Goal: Task Accomplishment & Management: Complete application form

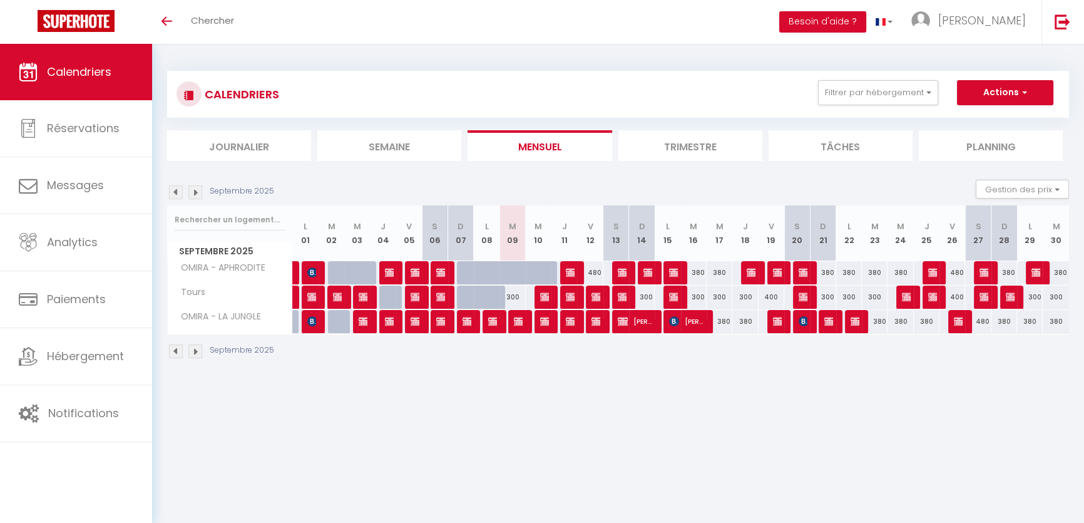
click at [192, 188] on img at bounding box center [195, 192] width 14 height 14
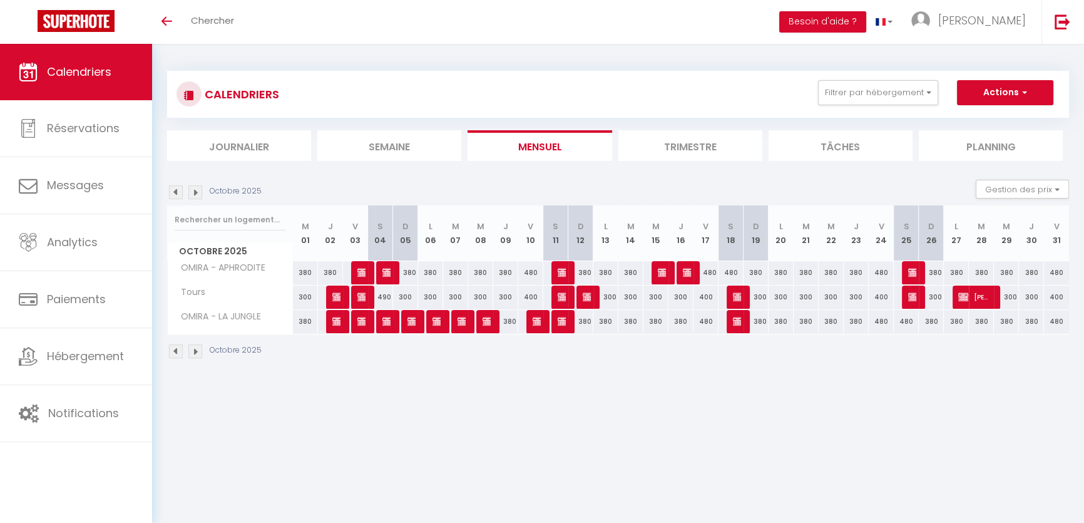
click at [917, 269] on div at bounding box center [914, 273] width 25 height 24
click at [910, 269] on img at bounding box center [913, 272] width 10 height 10
select select "OK"
select select "KO"
select select "0"
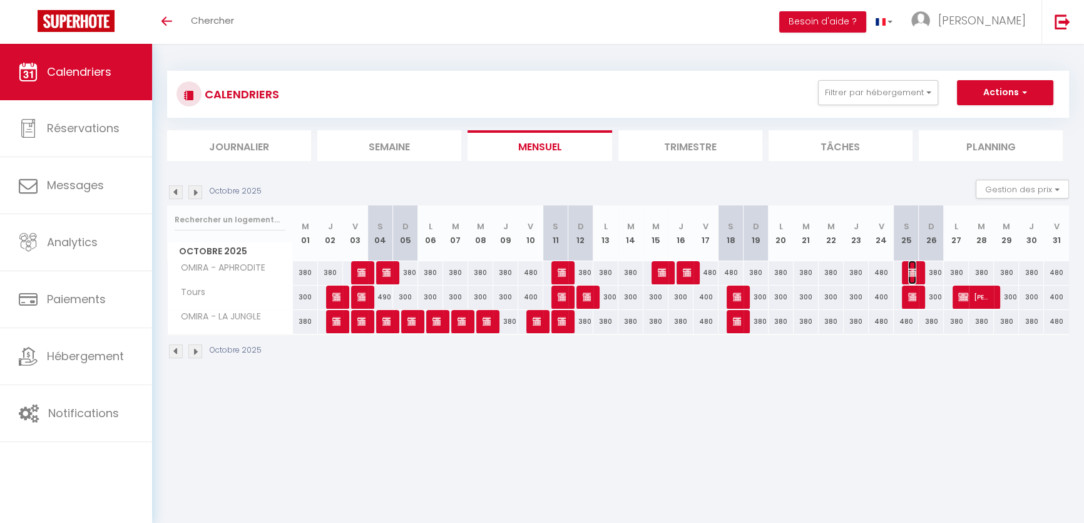
select select "0"
select select "1"
select select
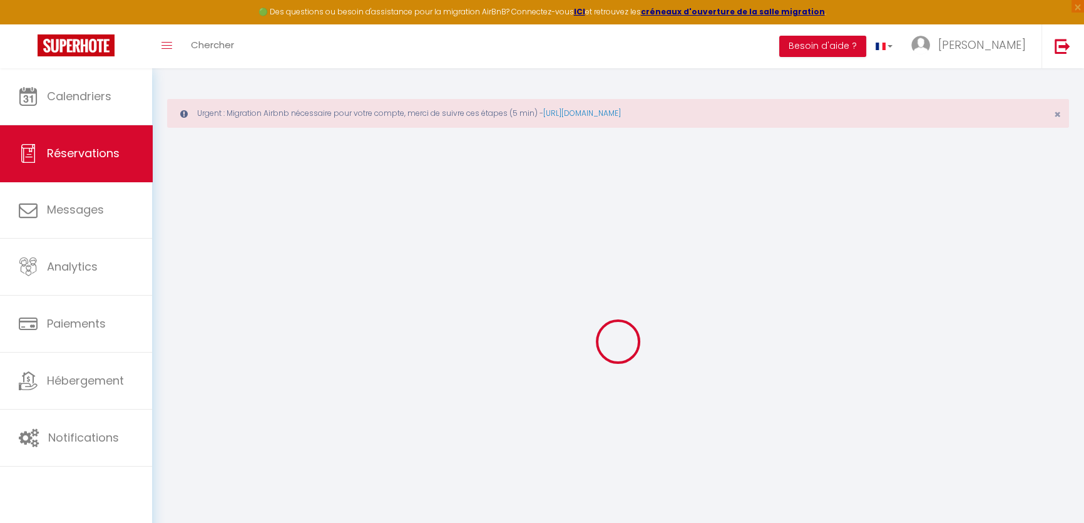
select select
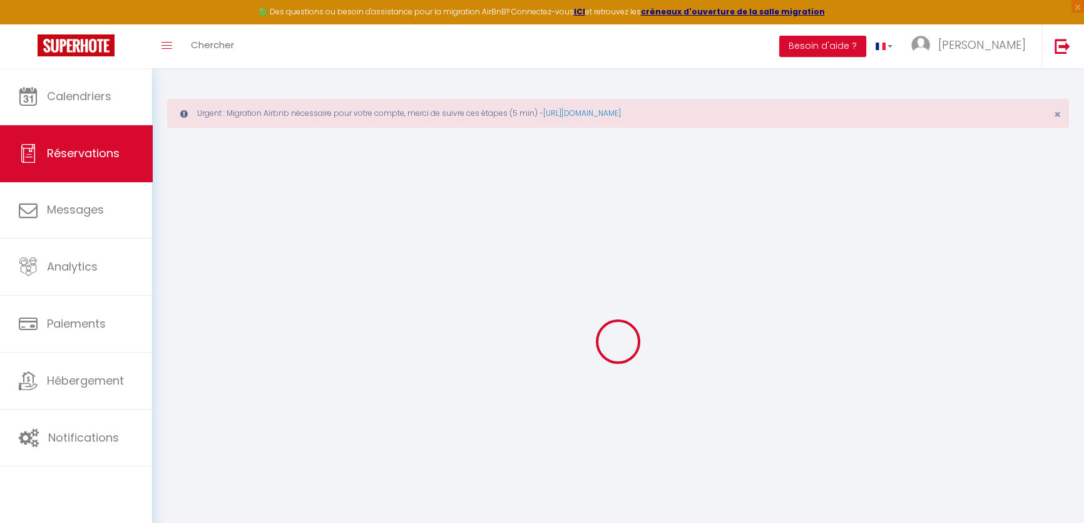
select select
checkbox input "false"
select select
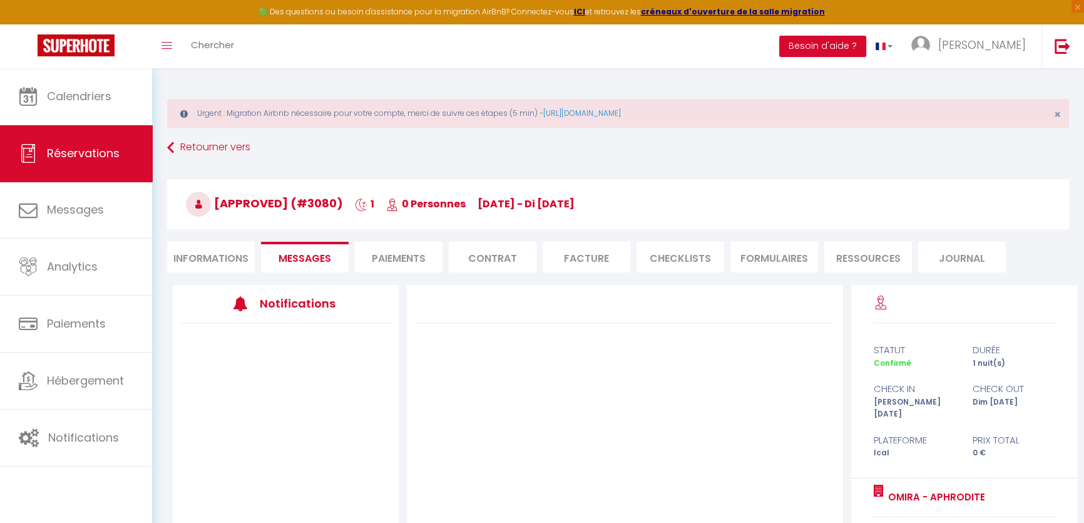
select select
click at [200, 259] on li "Informations" at bounding box center [211, 257] width 88 height 31
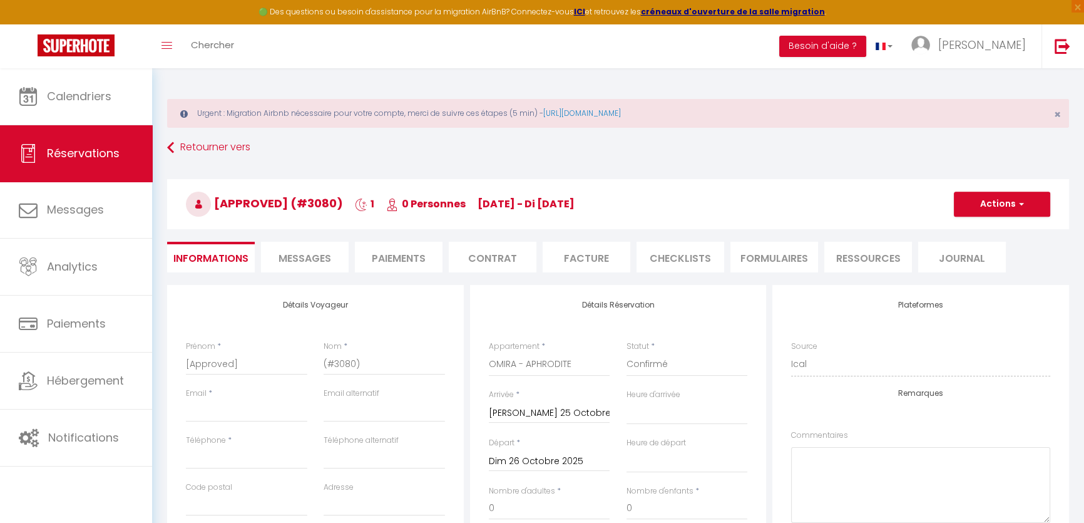
select select
drag, startPoint x: 232, startPoint y: 361, endPoint x: 161, endPoint y: 363, distance: 70.8
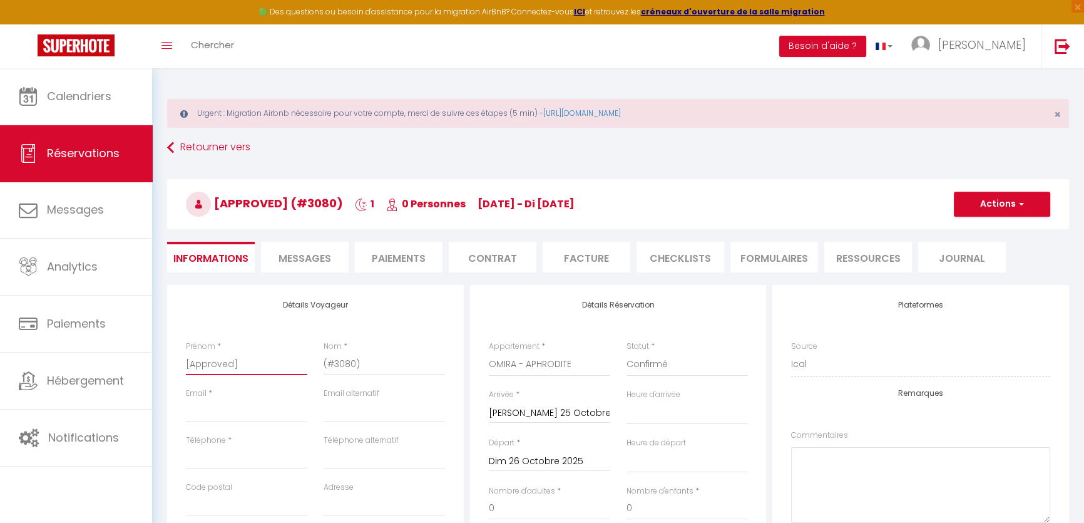
paste input "Noémie Guignochau"
type input "Noémie Guignochau"
select select
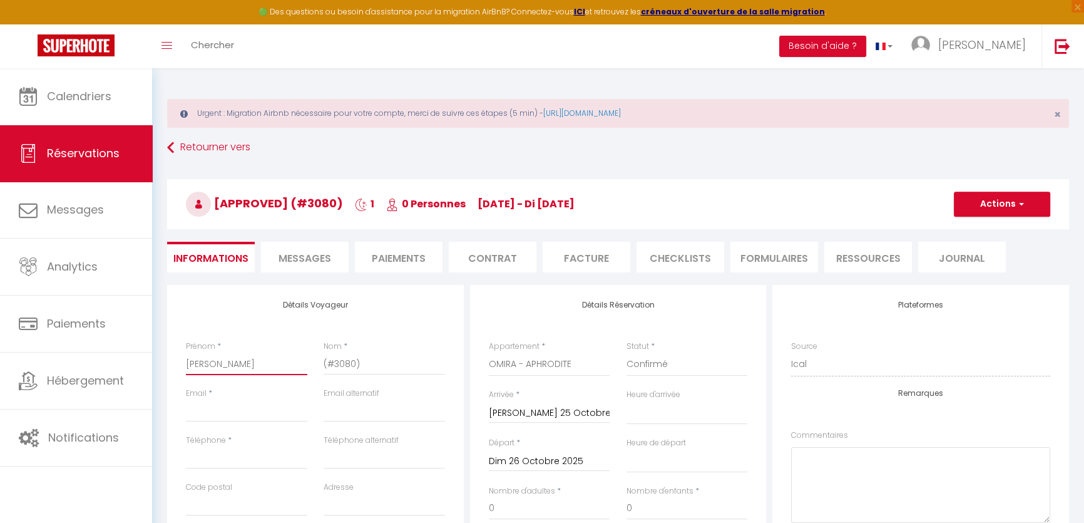
checkbox input "false"
drag, startPoint x: 293, startPoint y: 370, endPoint x: 219, endPoint y: 365, distance: 74.0
click at [219, 365] on input "Noémie Guignochau" at bounding box center [246, 363] width 121 height 23
type input "Noémie"
select select
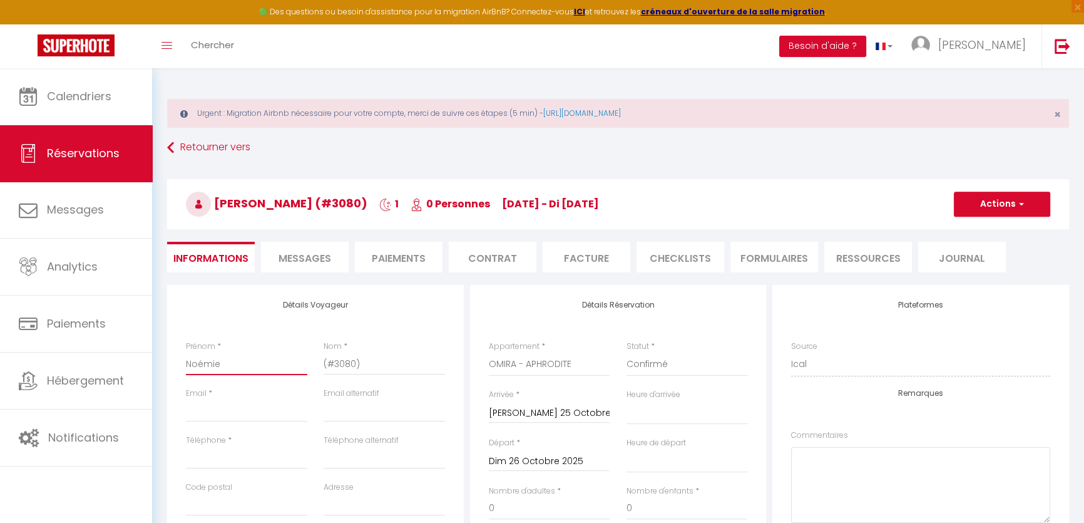
select select
checkbox input "false"
type input "Noémie"
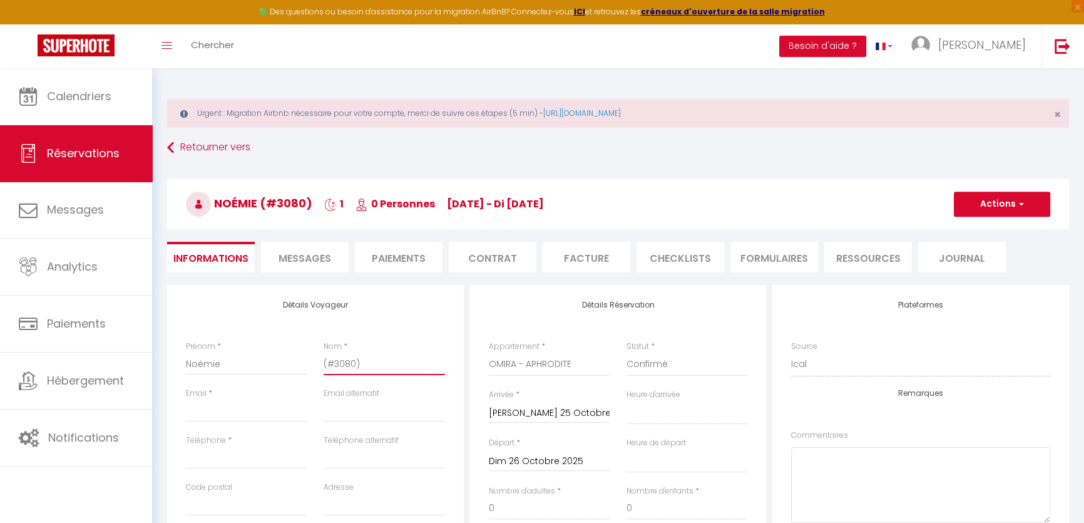
drag, startPoint x: 386, startPoint y: 361, endPoint x: 242, endPoint y: 361, distance: 144.0
click at [242, 361] on div "Prénom * Noémie Nom * (#3080)" at bounding box center [315, 364] width 275 height 47
paste input "Guignochau"
type input "Guignochau"
select select
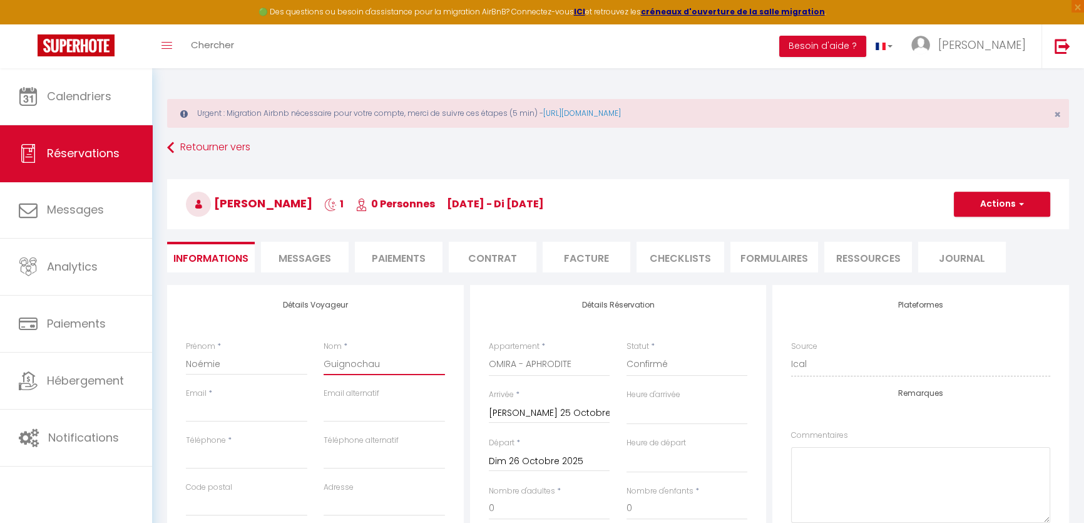
select select
checkbox input "false"
type input "Guignochau"
click at [232, 406] on input "Email client" at bounding box center [246, 410] width 121 height 23
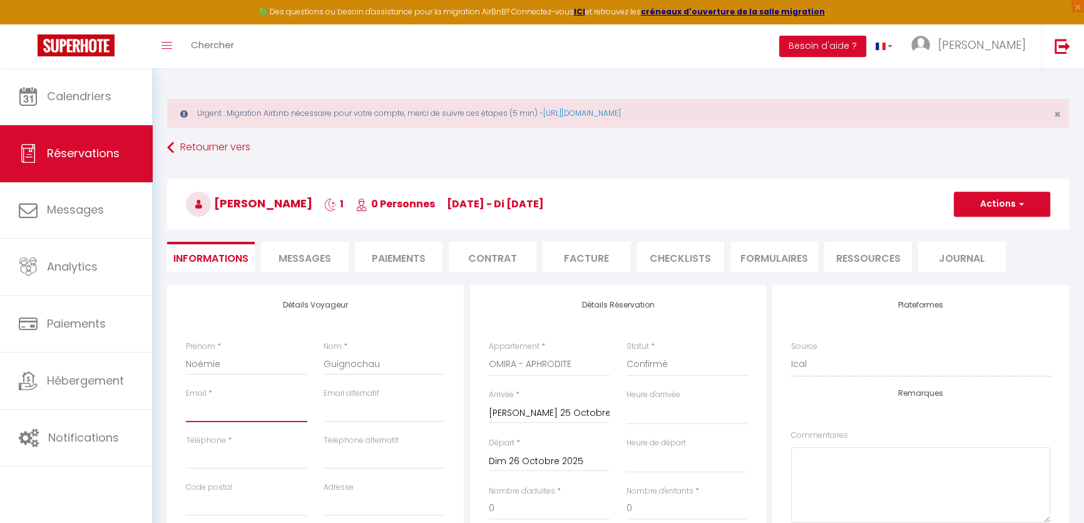
paste input "contact.noemieguignochau@gmail.com"
type input "contact.noemieguignochau@gmail.com"
select select
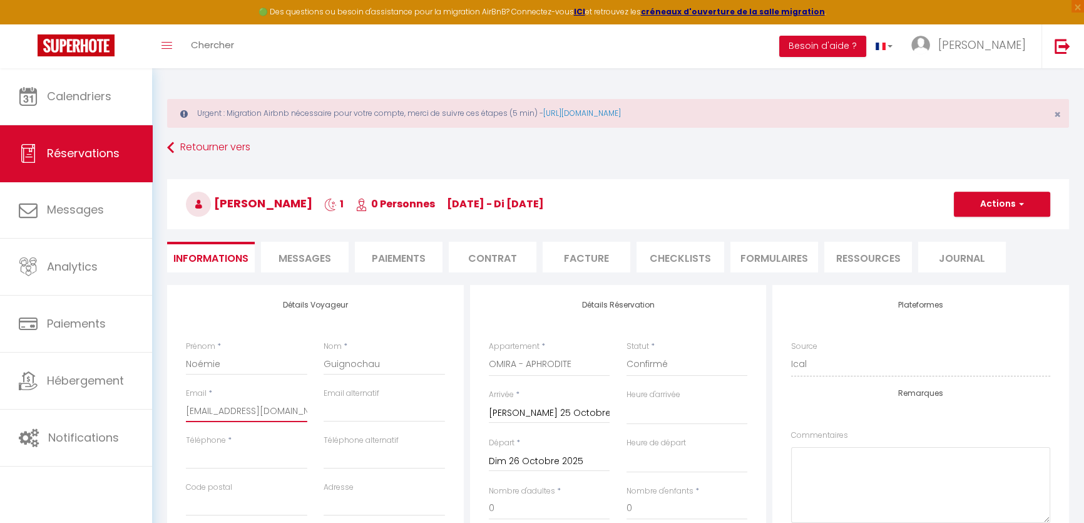
checkbox input "false"
type input "contact.noemieguignochau@gmail.com"
click at [220, 449] on input "Téléphone" at bounding box center [246, 457] width 121 height 23
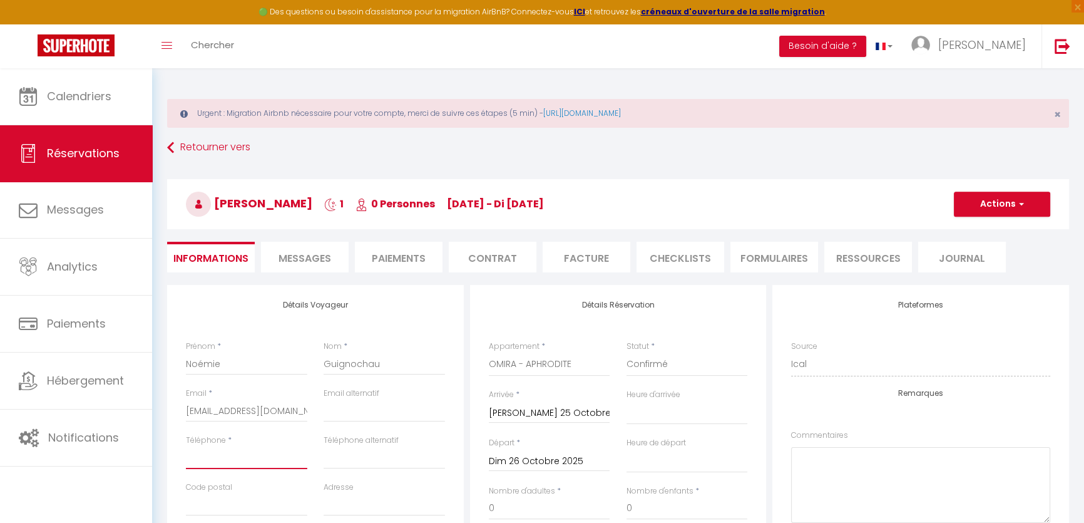
paste input "0651005820"
type input "0651005820"
select select
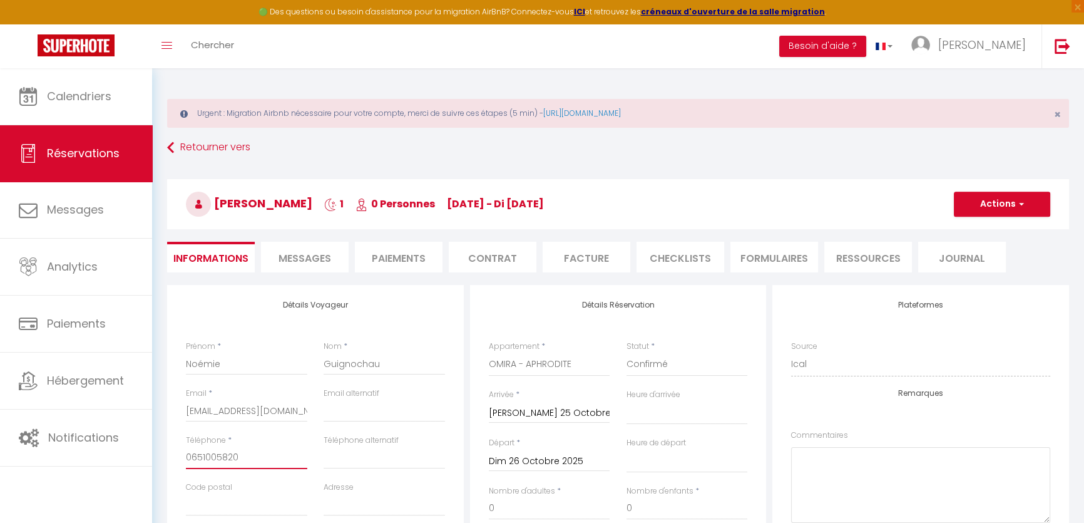
checkbox input "false"
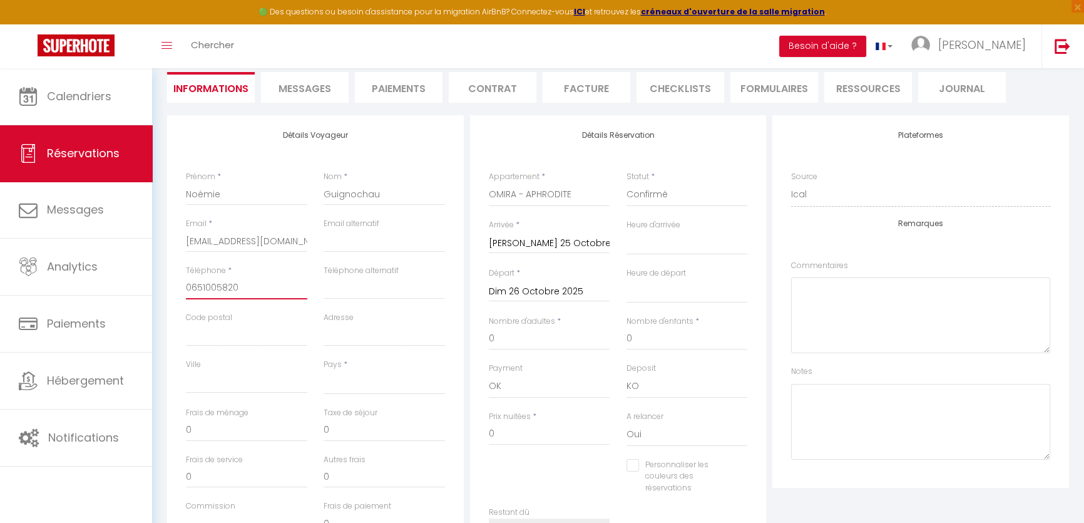
scroll to position [170, 0]
type input "0651005820"
click at [342, 372] on select "France Portugal Afghanistan Albania Algeria American Samoa Andorra Angola Angui…" at bounding box center [384, 382] width 121 height 24
select select "FK"
select select
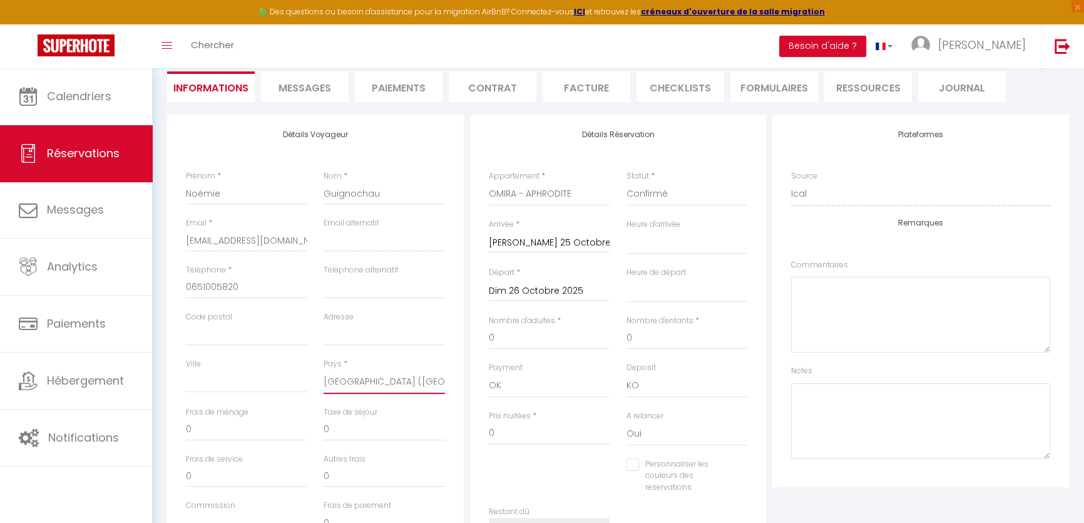
select select
checkbox input "false"
click at [364, 382] on select "France Portugal Afghanistan Albania Algeria American Samoa Andorra Angola Angui…" at bounding box center [384, 382] width 121 height 24
click at [324, 370] on select "France Portugal Afghanistan Albania Algeria American Samoa Andorra Angola Angui…" at bounding box center [384, 382] width 121 height 24
select select "FR"
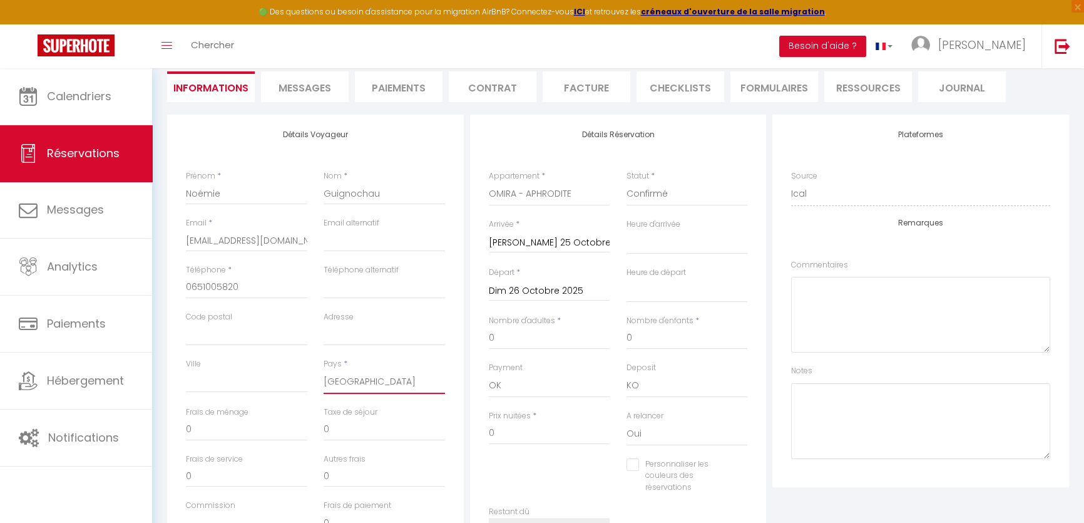
select select
checkbox input "false"
click at [667, 235] on select "00:00 00:30 01:00 01:30 02:00 02:30 03:00 03:30 04:00 04:30 05:00 05:30 06:00 0…" at bounding box center [687, 242] width 121 height 24
select select "18:00"
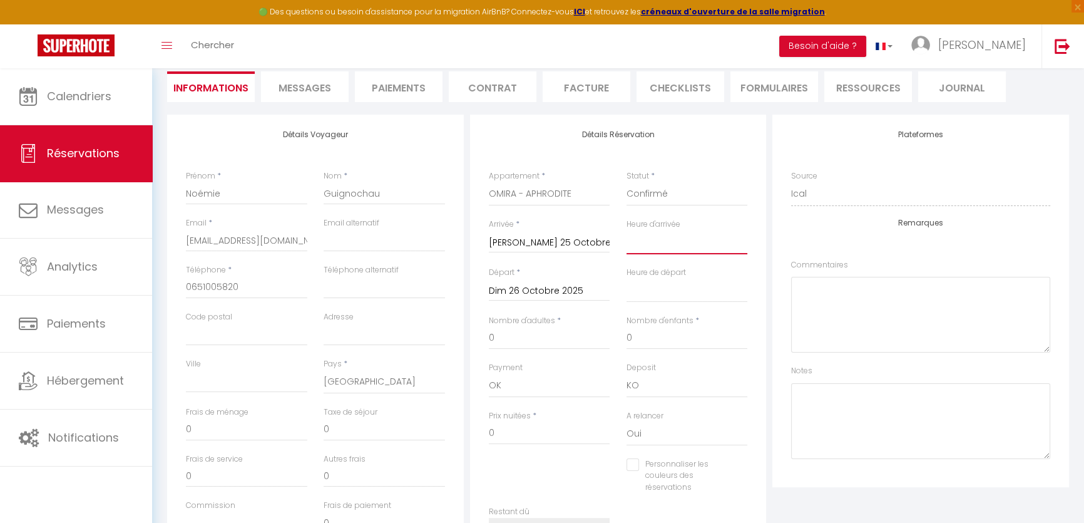
click at [627, 230] on select "00:00 00:30 01:00 01:30 02:00 02:30 03:00 03:30 04:00 04:30 05:00 05:30 06:00 0…" at bounding box center [687, 242] width 121 height 24
select select
checkbox input "false"
click at [661, 294] on select "00:00 00:30 01:00 01:30 02:00 02:30 03:00 03:30 04:00 04:30 05:00 05:30 06:00 0…" at bounding box center [687, 291] width 121 height 24
select select "11:00"
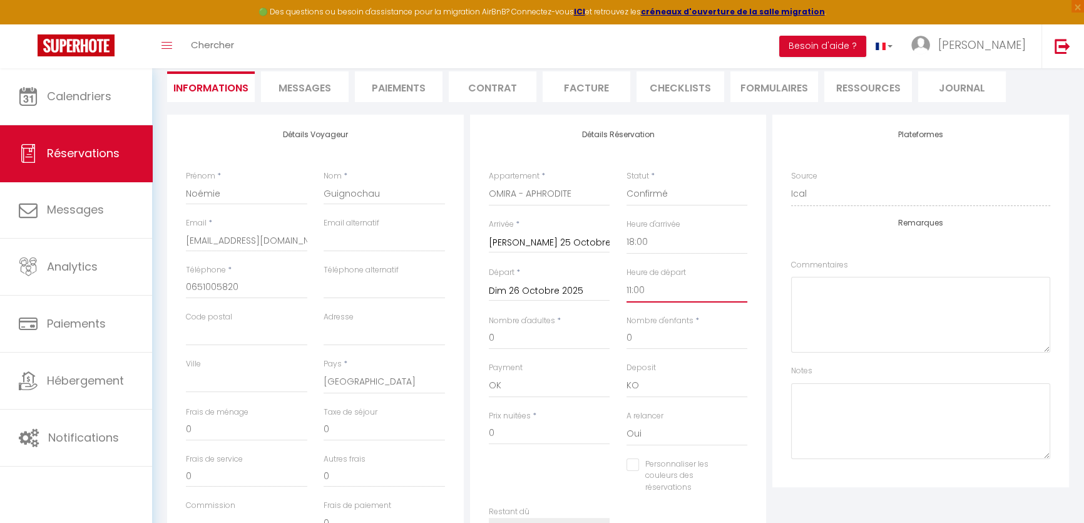
click at [627, 279] on select "00:00 00:30 01:00 01:30 02:00 02:30 03:00 03:30 04:00 04:30 05:00 05:30 06:00 0…" at bounding box center [687, 291] width 121 height 24
checkbox input "false"
drag, startPoint x: 532, startPoint y: 344, endPoint x: 415, endPoint y: 356, distance: 117.1
click at [415, 356] on div "Détails Voyageur Prénom * Noémie Nom * Guignochau Email * contact.noemieguignoc…" at bounding box center [618, 342] width 908 height 454
type input "2"
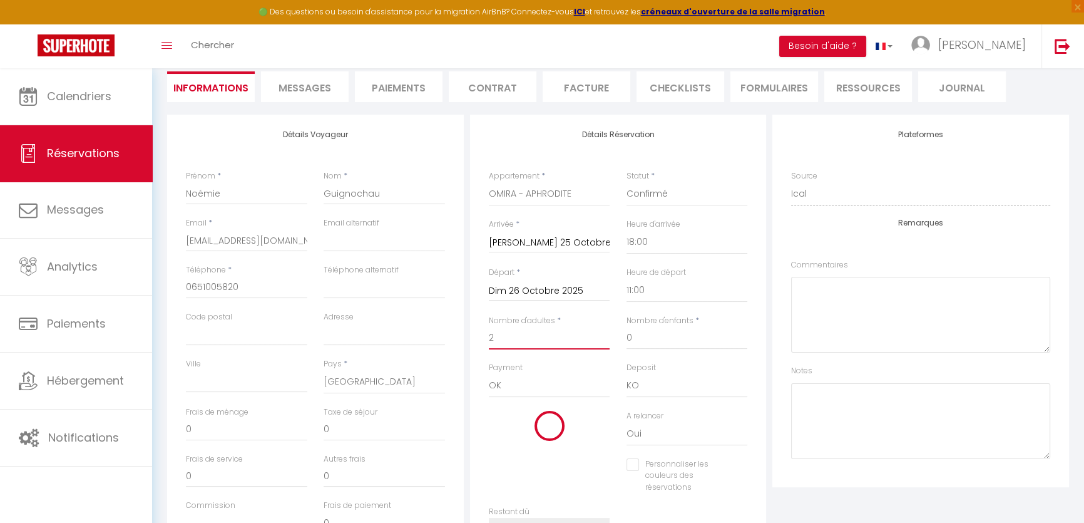
checkbox input "false"
type input "480"
checkbox input "false"
type input "2"
checkbox input "false"
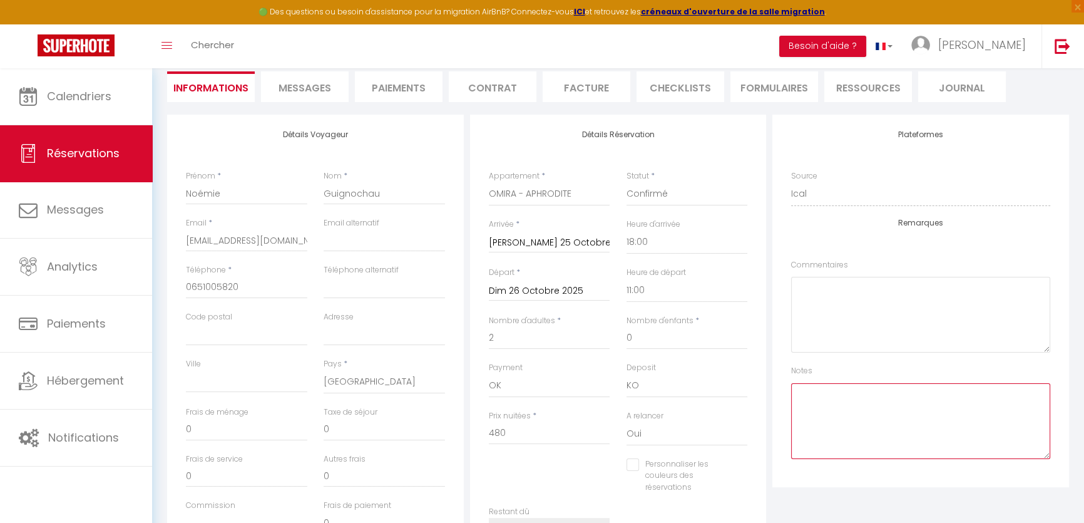
click at [825, 388] on textarea at bounding box center [920, 421] width 259 height 76
paste textarea "Champagne + 50€ Décoration romantique + 50€"
drag, startPoint x: 830, startPoint y: 396, endPoint x: 803, endPoint y: 399, distance: 27.1
click at [803, 399] on textarea "Champagne + 50€ Décoration romantique + 50€" at bounding box center [920, 421] width 259 height 76
click at [856, 389] on textarea "Champagne + 50€ Décoration romantique + 50€" at bounding box center [920, 421] width 259 height 76
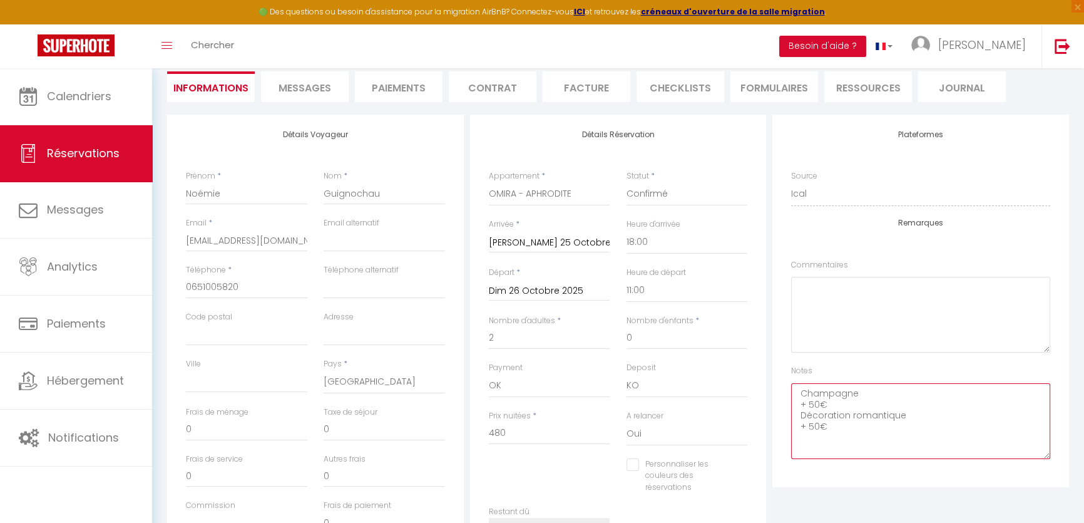
click at [851, 397] on textarea "Champagne + 50€ Décoration romantique + 50€" at bounding box center [920, 421] width 259 height 76
drag, startPoint x: 835, startPoint y: 404, endPoint x: 797, endPoint y: 404, distance: 37.6
click at [797, 404] on textarea "Champagne + 50€ Décoration romantique + 50€" at bounding box center [920, 421] width 259 height 76
drag, startPoint x: 820, startPoint y: 417, endPoint x: 800, endPoint y: 417, distance: 20.0
click at [800, 417] on textarea "Champagne Décoration romantique + 50€" at bounding box center [920, 421] width 259 height 76
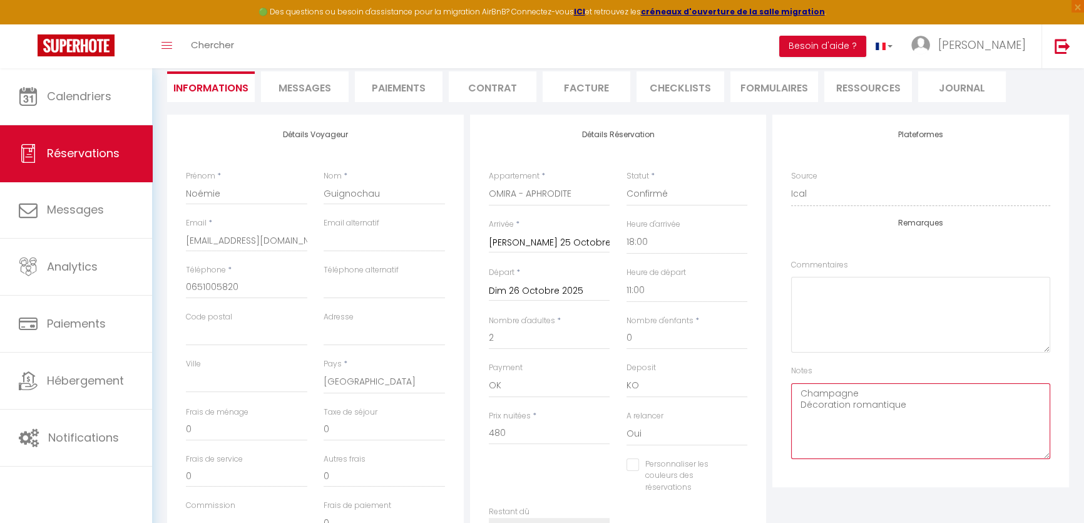
type textarea "Champagne Décoration romantique"
click at [870, 297] on textarea at bounding box center [920, 315] width 259 height 76
paste textarea "À l’occasion de l’anniversaire de notre couple ( 1 an)"
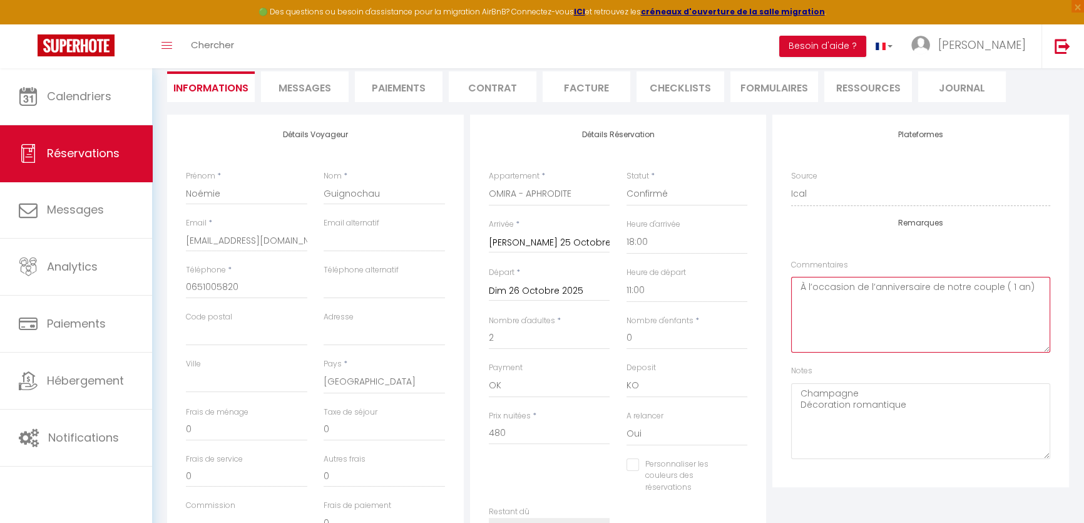
type textarea "À l’occasion de l’anniversaire de notre couple ( 1 an)"
click at [954, 415] on textarea "Champagne Décoration romantique" at bounding box center [920, 421] width 259 height 76
click at [954, 408] on textarea "Champagne Décoration romantique" at bounding box center [920, 421] width 259 height 76
type textarea "Champagne Décoration romantique (à nos 1 an)"
drag, startPoint x: 554, startPoint y: 431, endPoint x: 445, endPoint y: 431, distance: 109.6
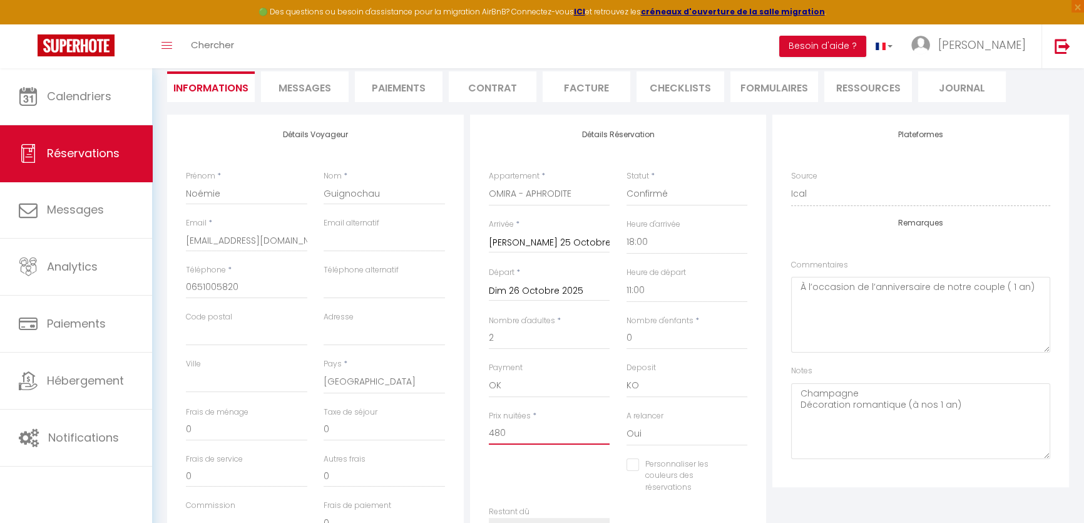
click at [446, 431] on div "Détails Voyageur Prénom * Noémie Nom * Guignochau Email * contact.noemieguignoc…" at bounding box center [618, 342] width 908 height 454
type input "4"
checkbox input "false"
type input "49"
checkbox input "false"
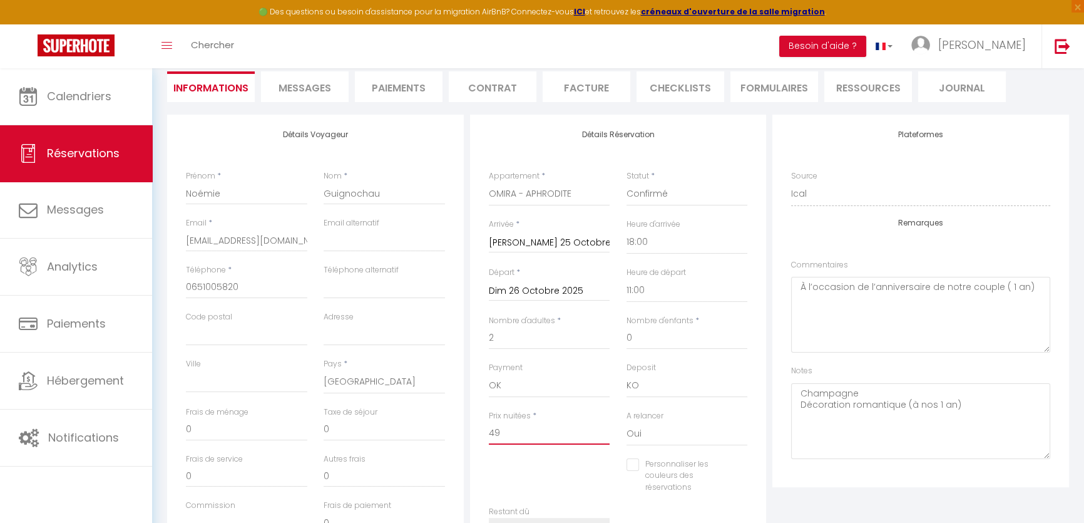
type input "493"
checkbox input "false"
type input "493"
checkbox input "false"
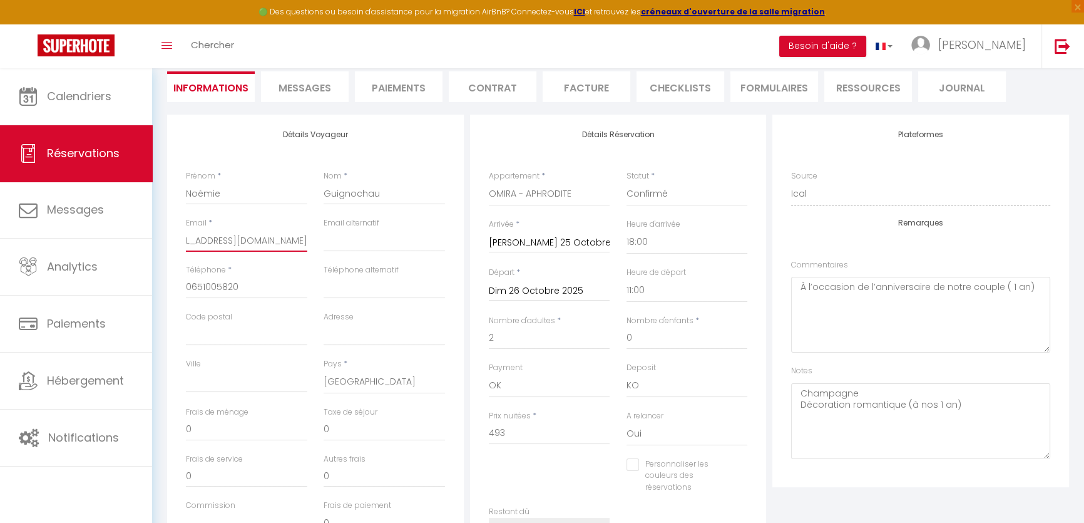
drag, startPoint x: 187, startPoint y: 239, endPoint x: 374, endPoint y: 240, distance: 187.2
click at [374, 240] on div "Email * contact.noemieguignochau@gmail.com Email alternatif" at bounding box center [315, 240] width 275 height 47
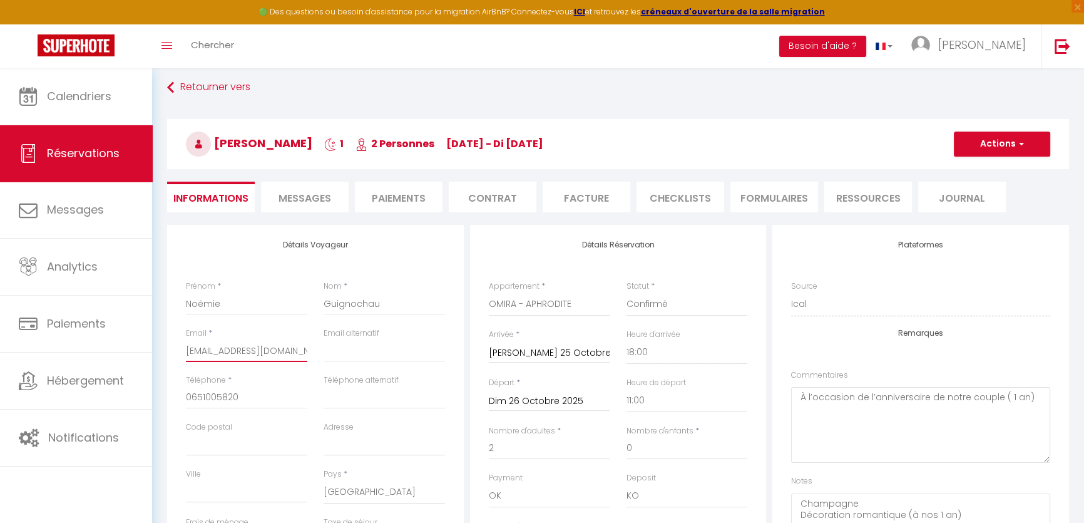
scroll to position [0, 0]
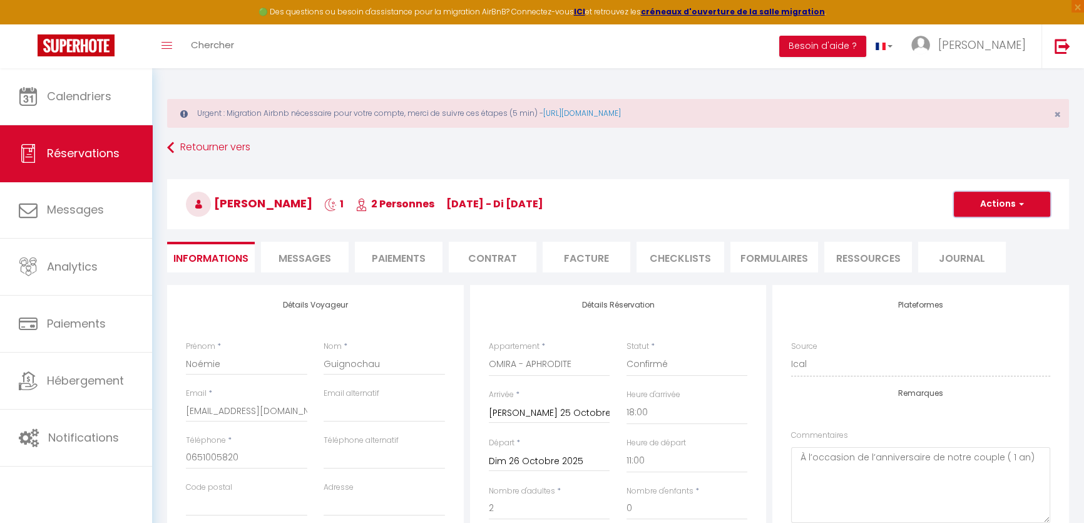
click at [1008, 213] on button "Actions" at bounding box center [1002, 204] width 96 height 25
click at [989, 230] on link "Enregistrer" at bounding box center [989, 232] width 99 height 16
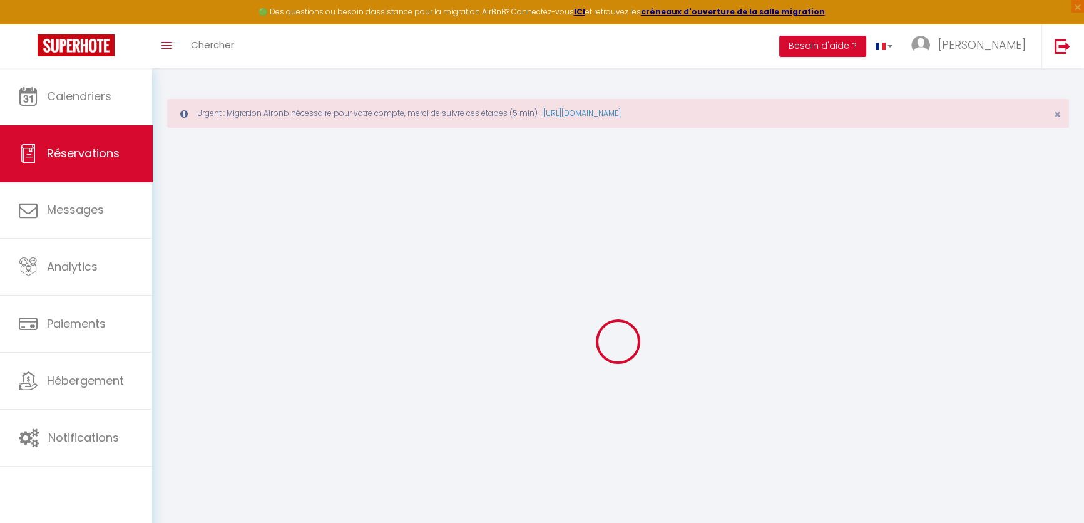
select select "not_cancelled"
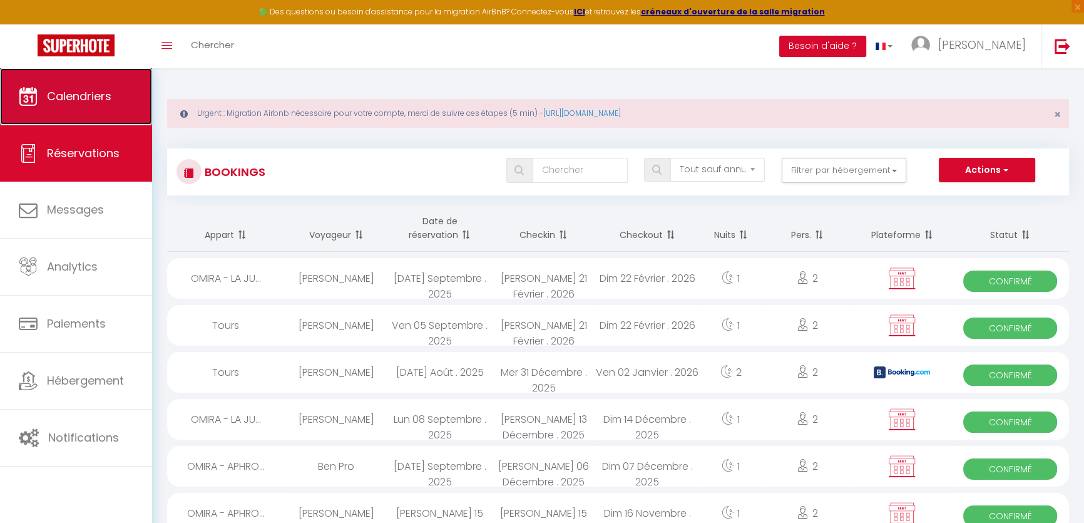
click at [110, 111] on link "Calendriers" at bounding box center [76, 96] width 152 height 56
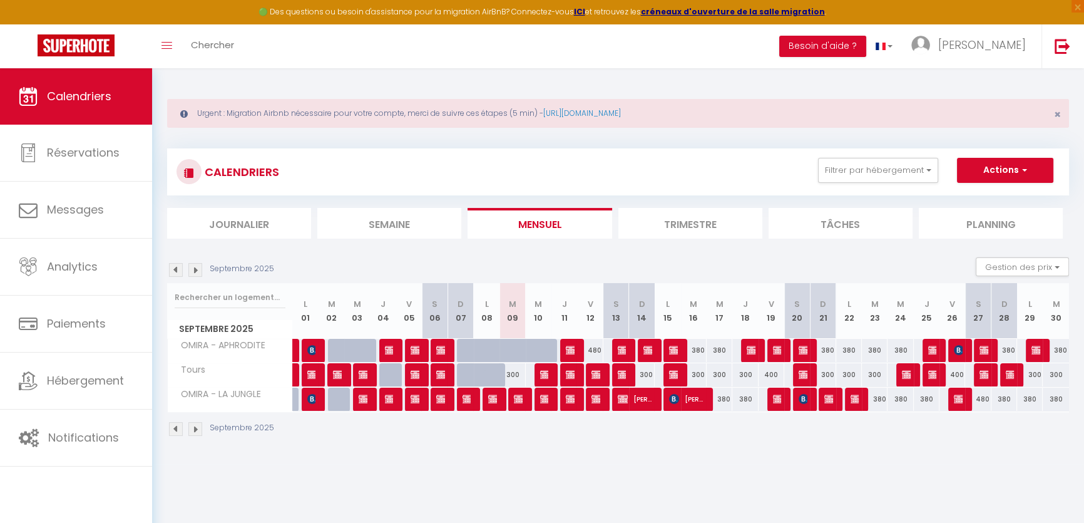
click at [192, 267] on img at bounding box center [195, 270] width 14 height 14
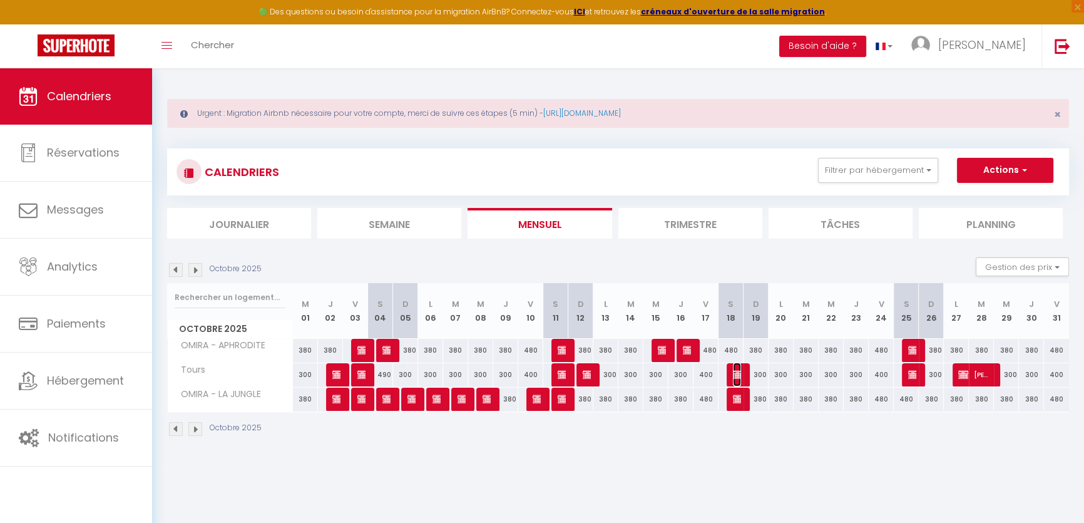
click at [741, 371] on img at bounding box center [738, 374] width 10 height 10
select select "OK"
select select "KO"
select select "0"
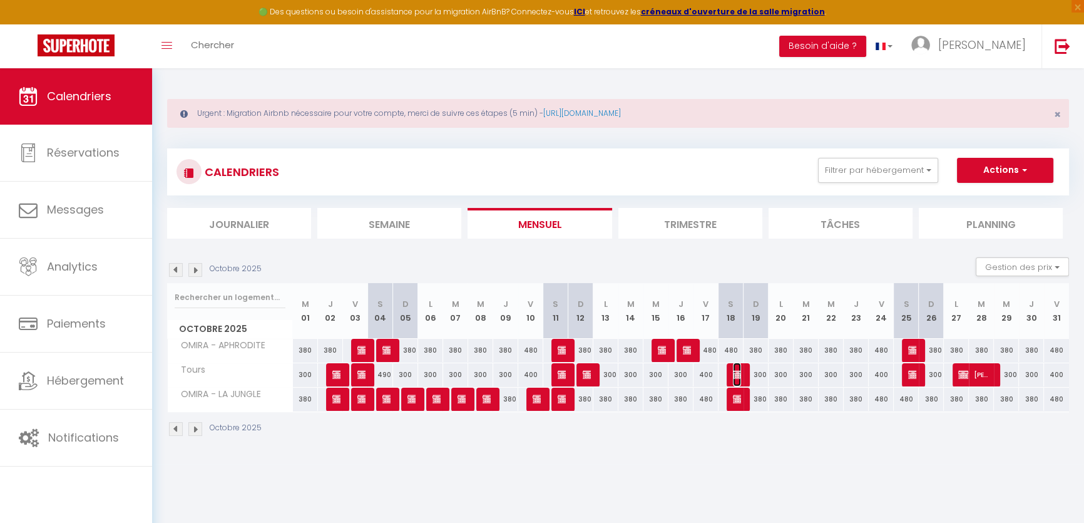
select select "1"
select select
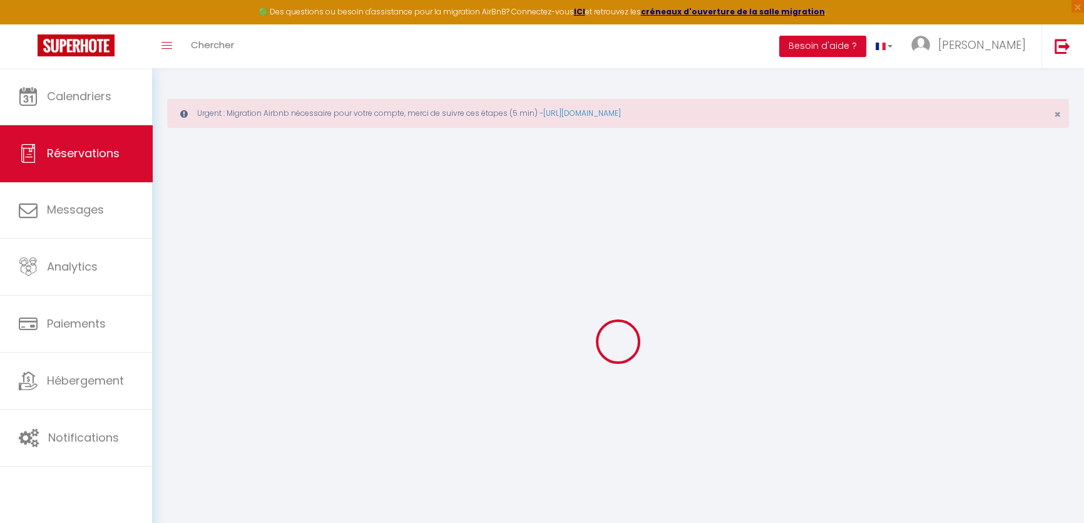
select select
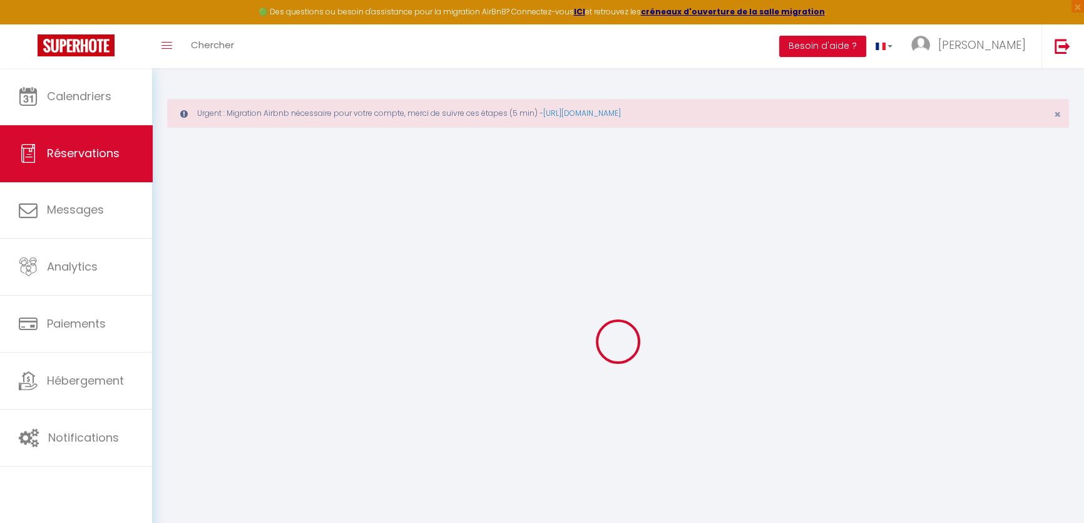
select select
checkbox input "false"
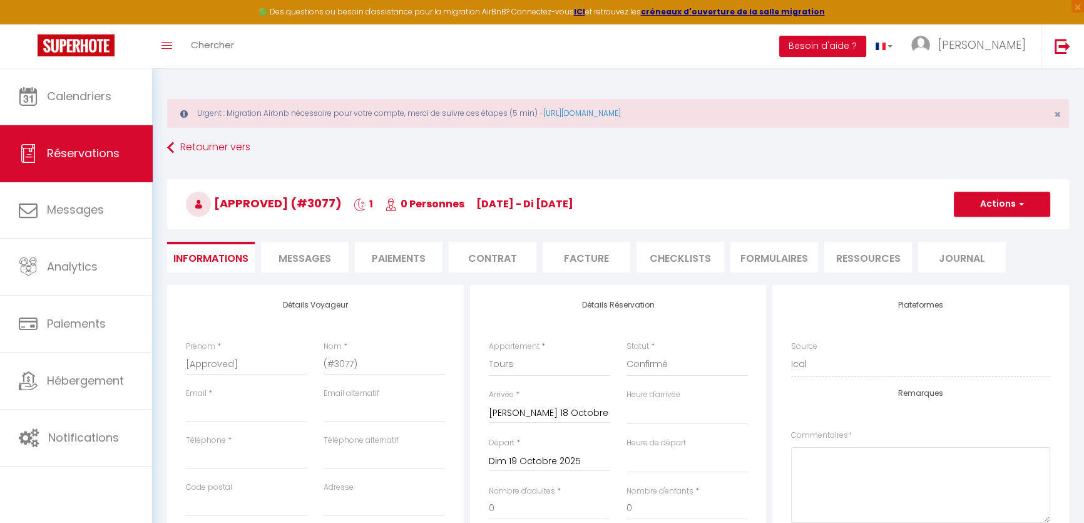
select select
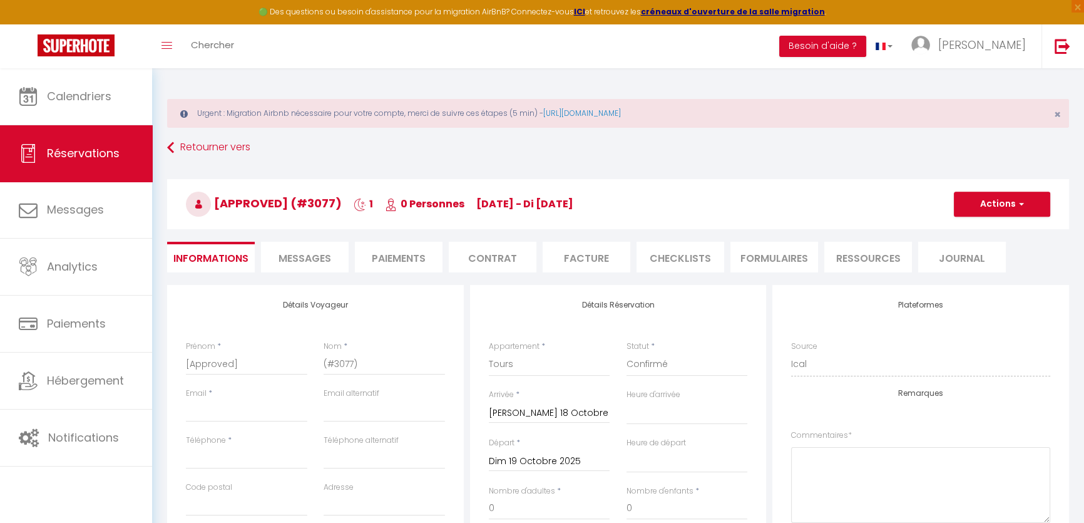
select select
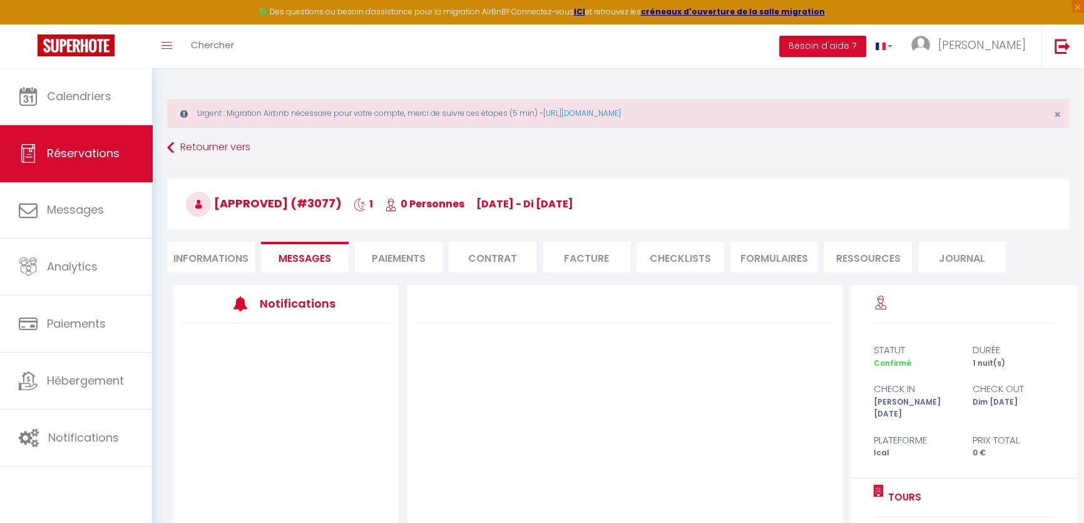
click at [232, 247] on li "Informations" at bounding box center [211, 257] width 88 height 31
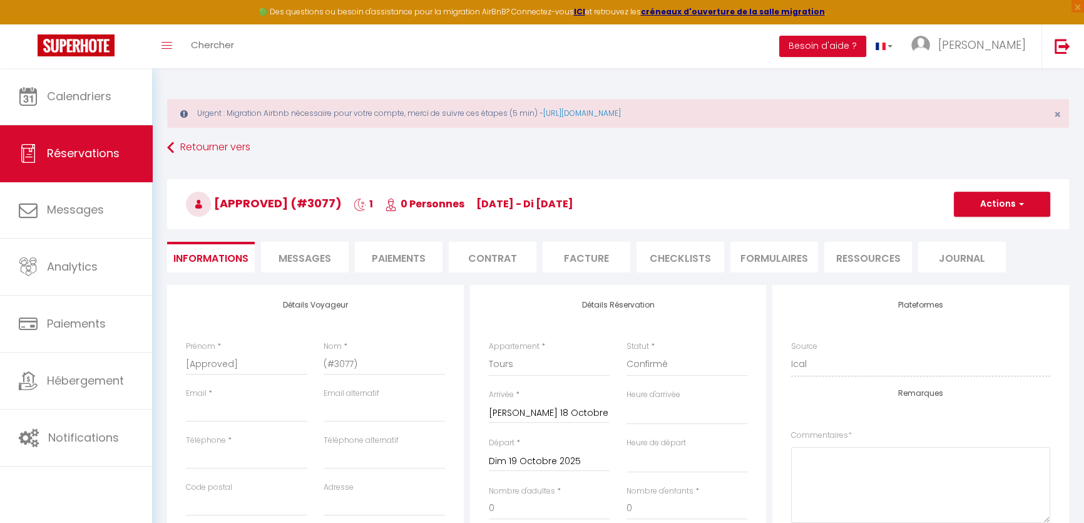
select select
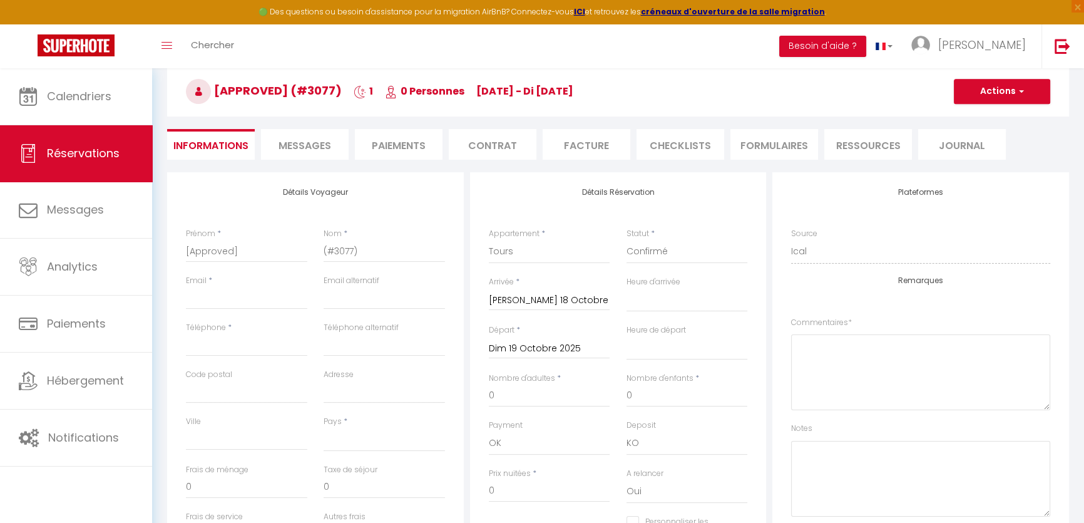
scroll to position [113, 0]
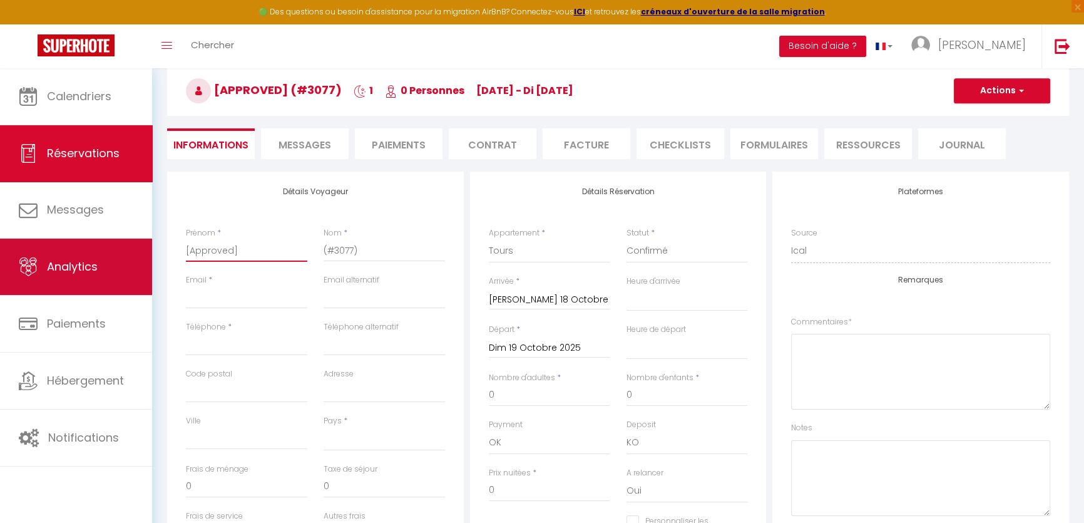
drag, startPoint x: 259, startPoint y: 257, endPoint x: 100, endPoint y: 252, distance: 159.1
click at [101, 252] on div "🟢 Des questions ou besoin d'assistance pour la migration AirBnB? Connectez-vous…" at bounding box center [542, 419] width 1084 height 928
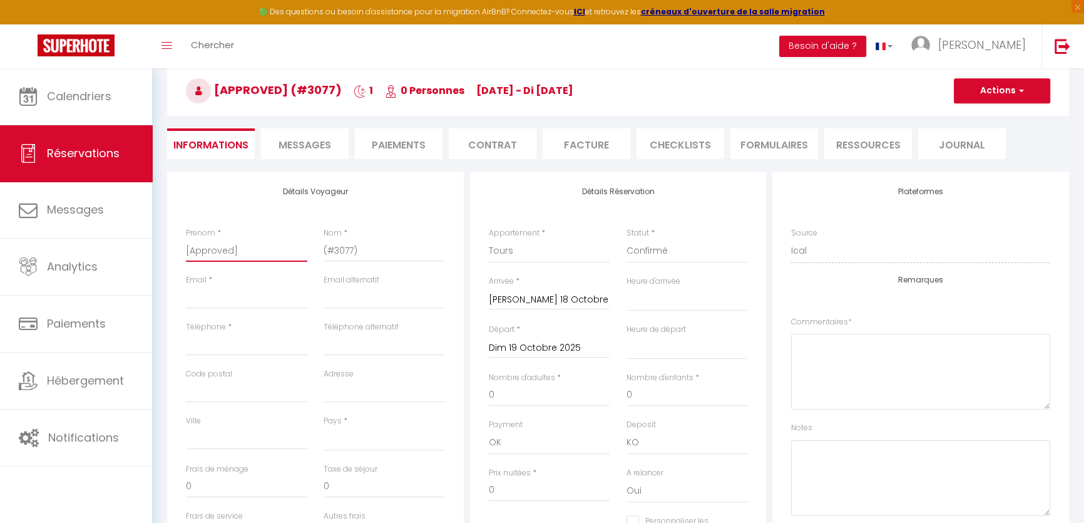
paste input "LINA DROUBI"
type input "LINA DROUBI"
select select
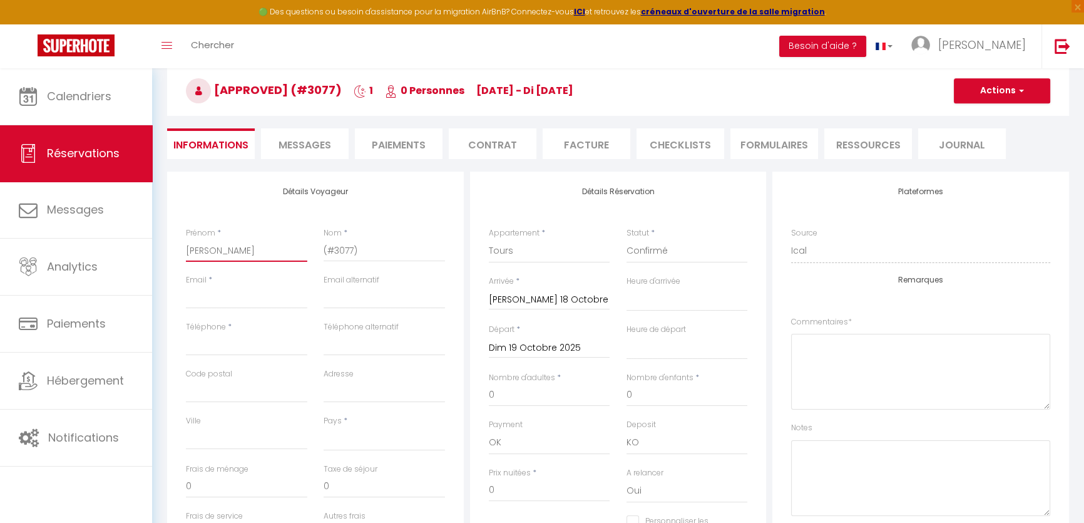
checkbox input "false"
drag, startPoint x: 248, startPoint y: 254, endPoint x: 202, endPoint y: 257, distance: 46.5
click at [202, 257] on input "LINA DROUBI" at bounding box center [246, 250] width 121 height 23
type input "LINA"
select select
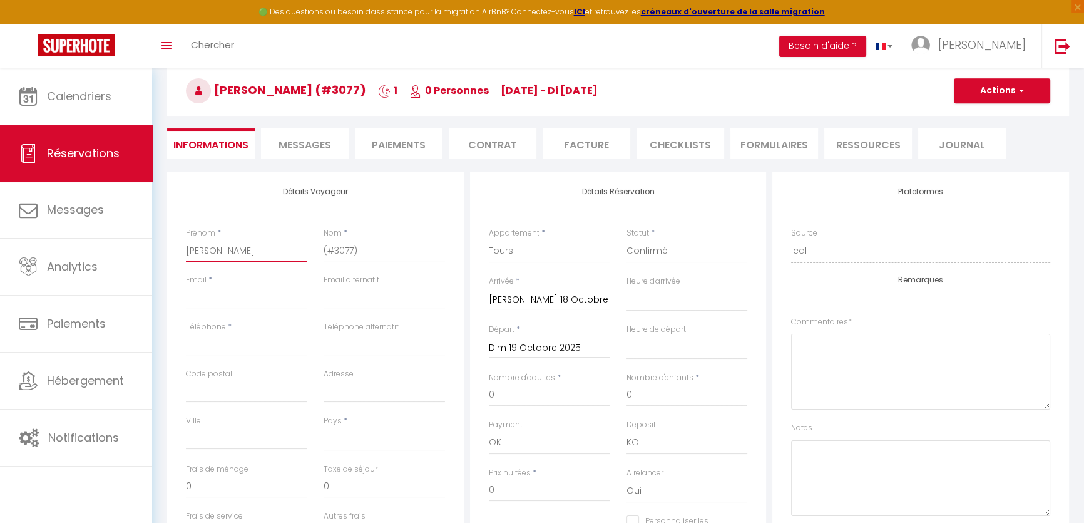
select select
checkbox input "false"
type input "LINA"
drag, startPoint x: 384, startPoint y: 241, endPoint x: 228, endPoint y: 257, distance: 157.3
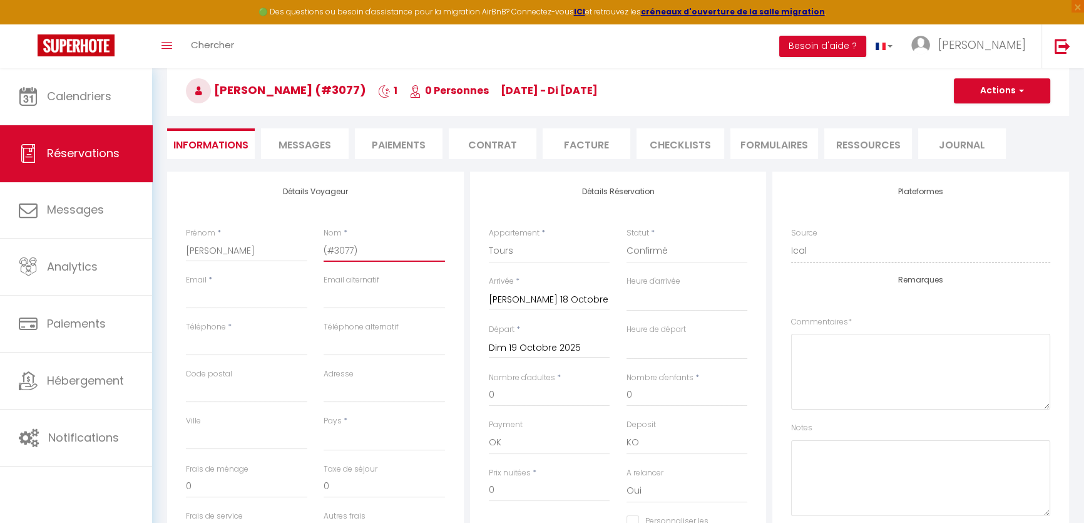
click at [228, 257] on div "Prénom * LINA Nom * (#3077)" at bounding box center [315, 250] width 275 height 47
paste input "DROUBI"
type input "DROUBI"
select select
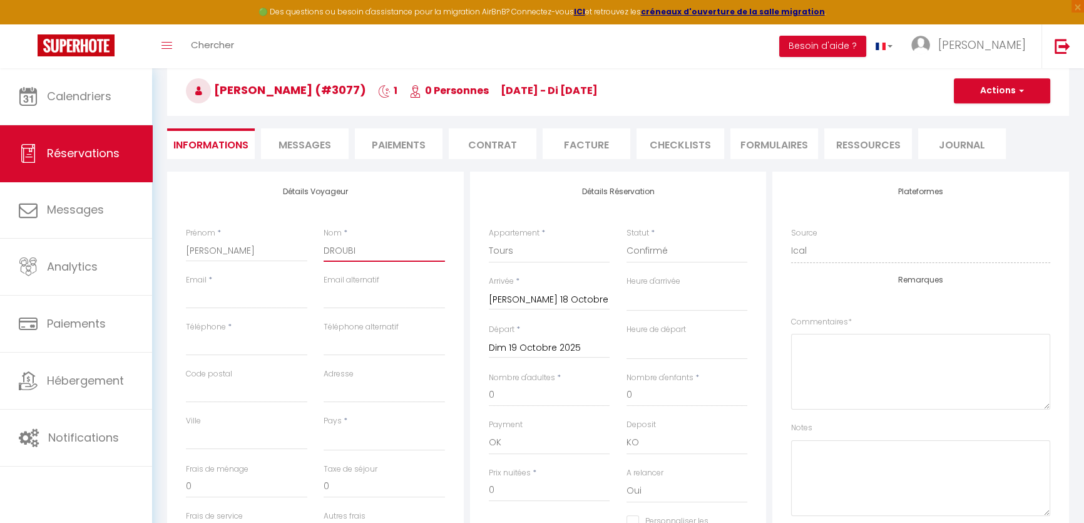
select select
checkbox input "false"
type input "DROUBI"
click at [217, 310] on div "Email *" at bounding box center [247, 297] width 138 height 47
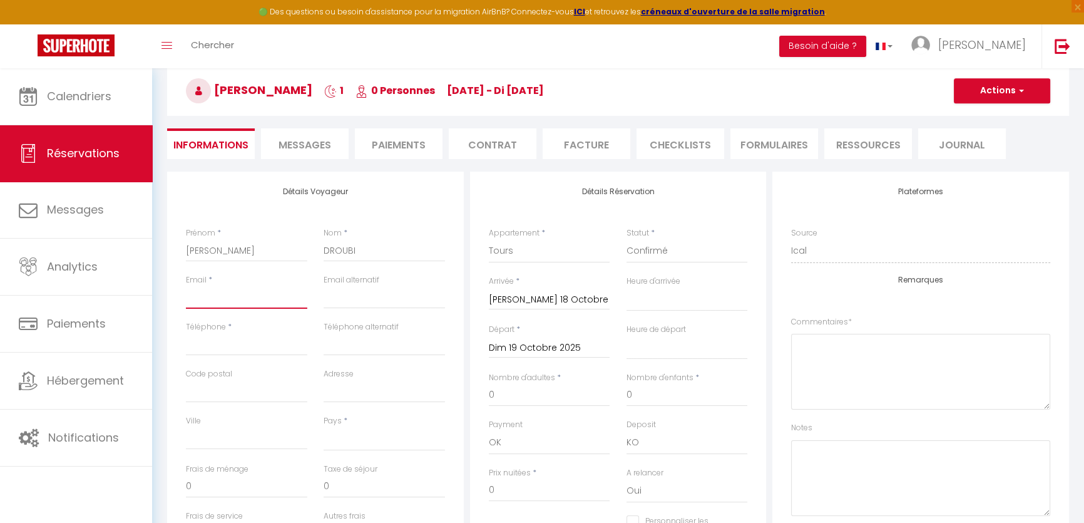
click at [230, 294] on input "Email client" at bounding box center [246, 297] width 121 height 23
paste input "lina.droubipro@gmail.com"
type input "lina.droubipro@gmail.com"
select select
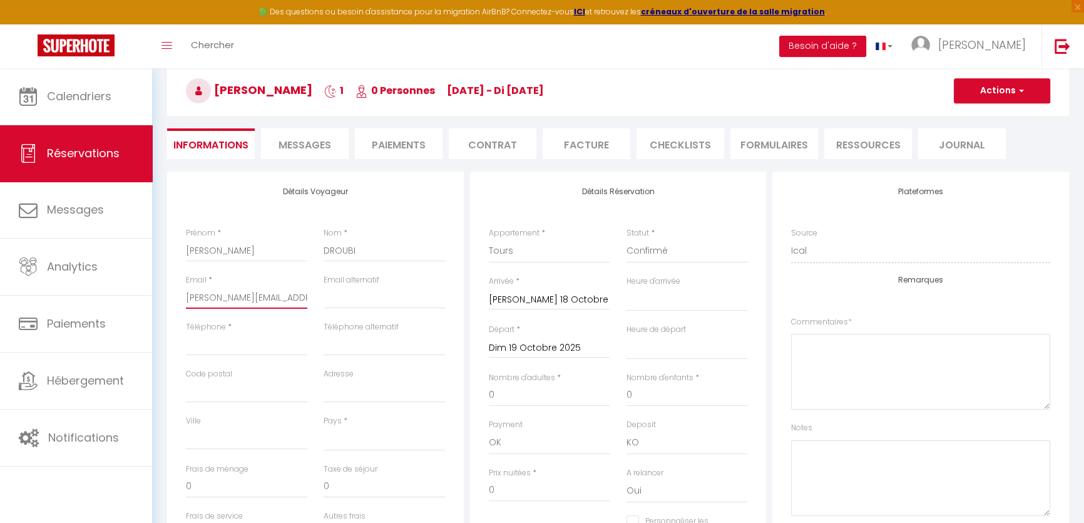
select select
checkbox input "false"
type input "lina.droubipro@gmail.com"
click at [205, 348] on input "Téléphone" at bounding box center [246, 344] width 121 height 23
paste input "0612678191"
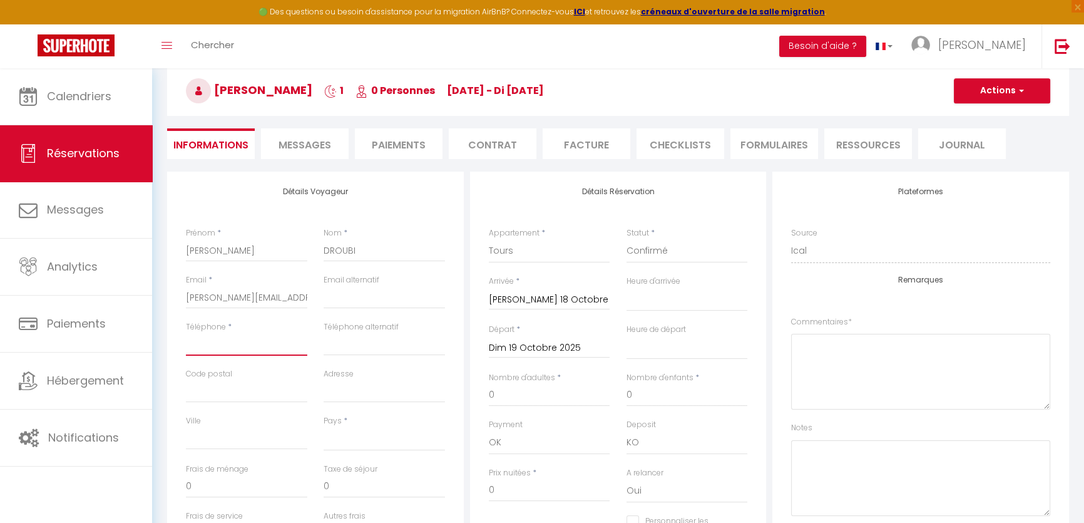
type input "0612678191"
select select
checkbox input "false"
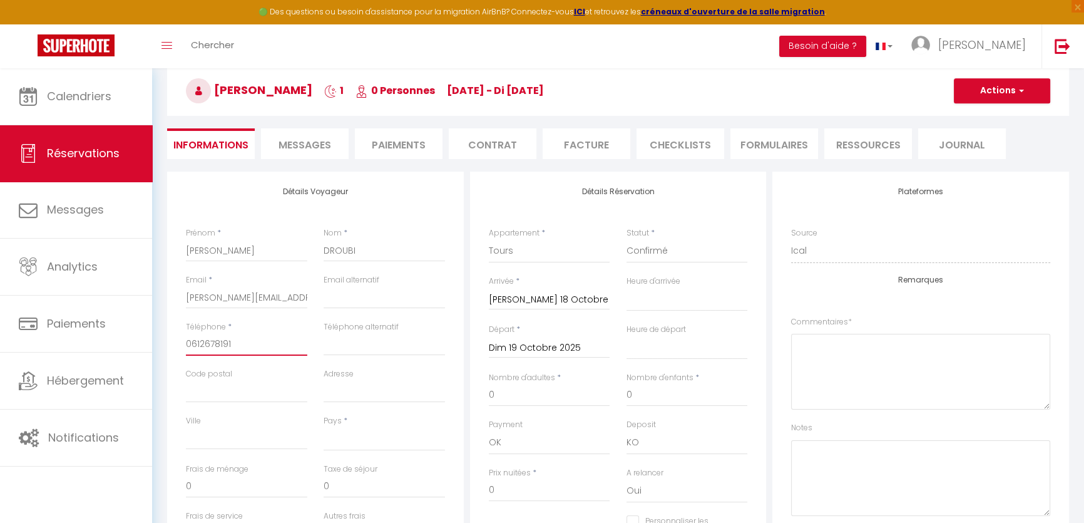
type input "0612678191"
click at [377, 444] on select "France Portugal Afghanistan Albania Algeria American Samoa Andorra Angola Angui…" at bounding box center [384, 439] width 121 height 24
click at [324, 427] on select "France Portugal Afghanistan Albania Algeria American Samoa Andorra Angola Angui…" at bounding box center [384, 439] width 121 height 24
select select "FR"
select select
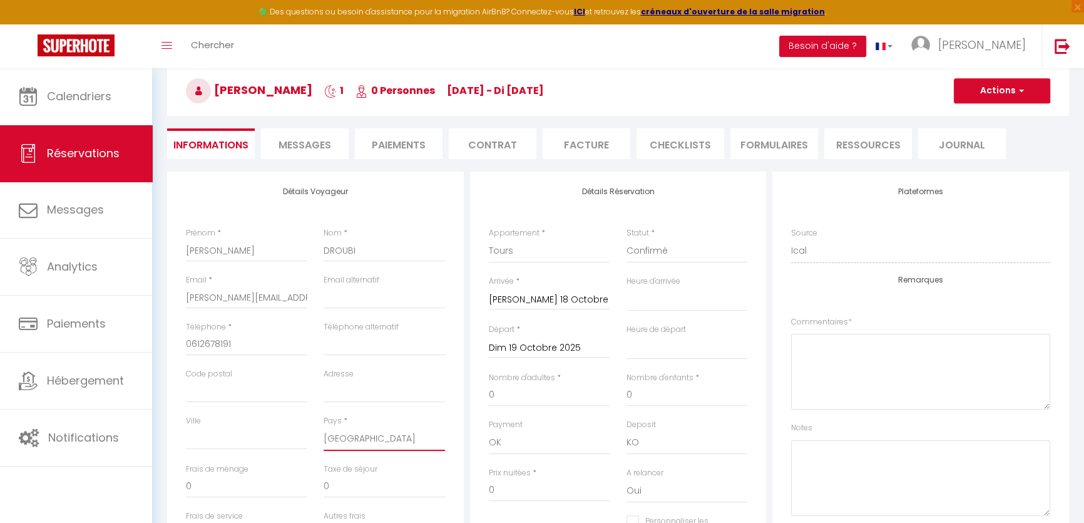
select select
checkbox input "false"
click at [693, 306] on select "00:00 00:30 01:00 01:30 02:00 02:30 03:00 03:30 04:00 04:30 05:00 05:30 06:00 0…" at bounding box center [687, 299] width 121 height 24
select select "16:00"
click at [627, 287] on select "00:00 00:30 01:00 01:30 02:00 02:30 03:00 03:30 04:00 04:30 05:00 05:30 06:00 0…" at bounding box center [687, 299] width 121 height 24
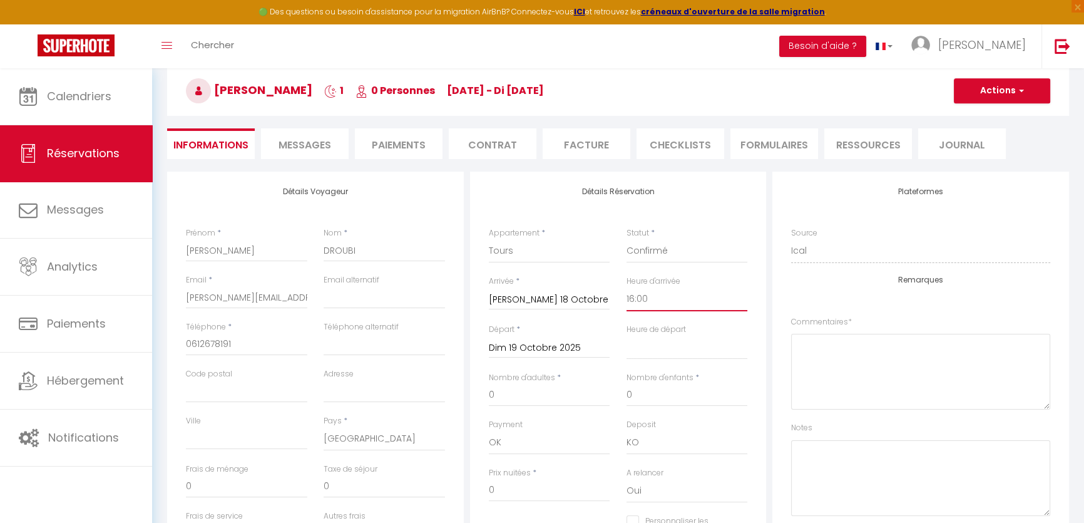
select select
checkbox input "false"
click at [883, 452] on textarea at bounding box center [920, 478] width 259 height 76
paste textarea "Arrivée anticipée 16h + 30€"
type textarea "Arrivée anticipée 16h + 30€"
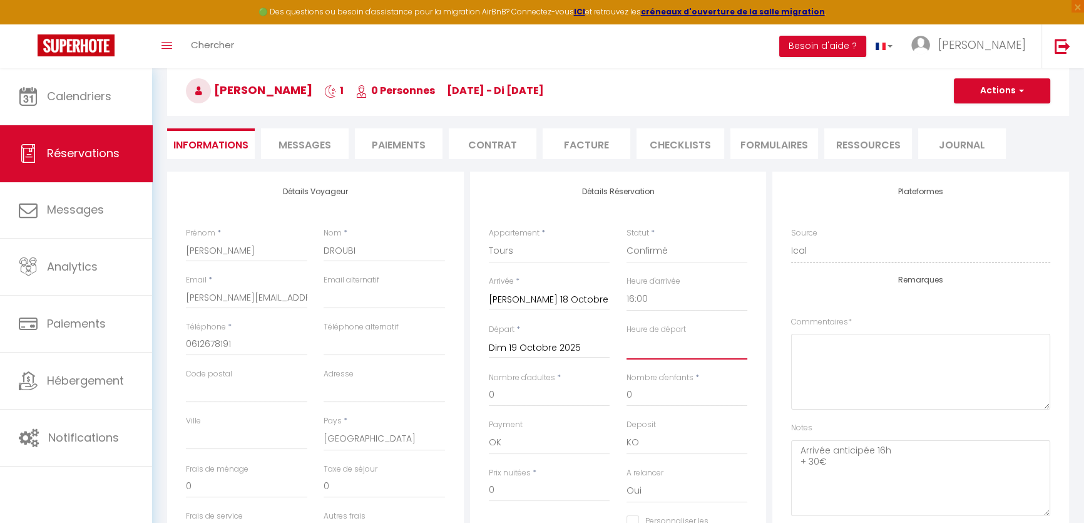
click at [669, 354] on select "00:00 00:30 01:00 01:30 02:00 02:30 03:00 03:30 04:00 04:30 05:00 05:30 06:00 0…" at bounding box center [687, 348] width 121 height 24
select select "11:00"
click at [627, 336] on select "00:00 00:30 01:00 01:30 02:00 02:30 03:00 03:30 04:00 04:30 05:00 05:30 06:00 0…" at bounding box center [687, 348] width 121 height 24
checkbox input "false"
drag, startPoint x: 539, startPoint y: 396, endPoint x: 423, endPoint y: 396, distance: 116.5
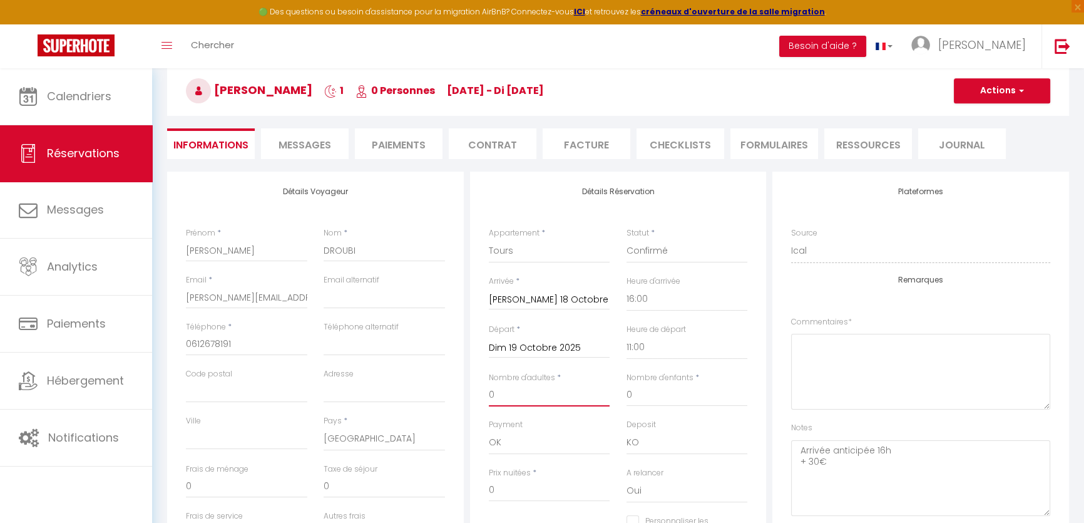
click at [423, 396] on div "Détails Voyageur Prénom * LINA Nom * DROUBI Email * lina.droubipro@gmail.com Em…" at bounding box center [618, 399] width 908 height 454
type input "2"
checkbox input "false"
type input "1.76"
type input "490"
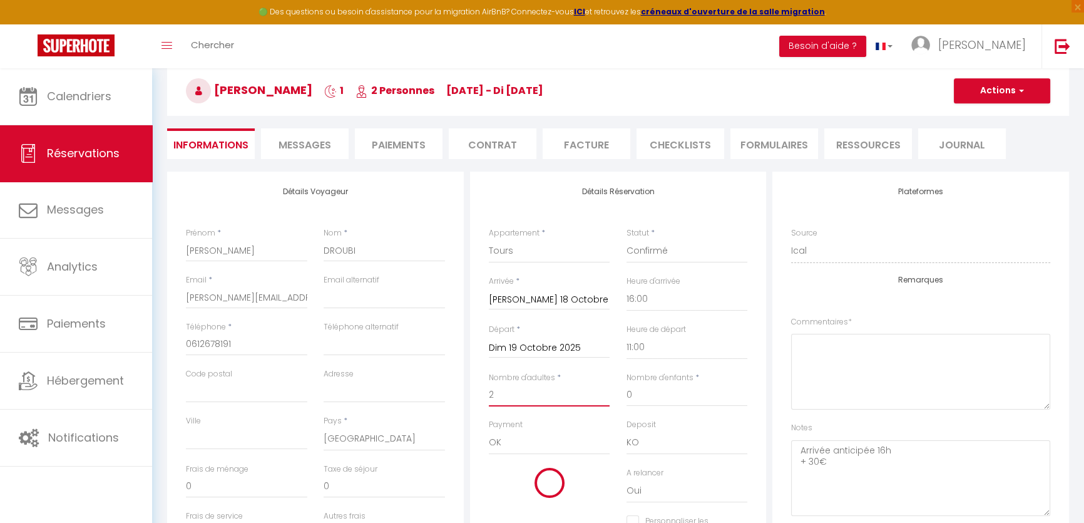
checkbox input "false"
type input "2"
checkbox input "false"
click at [489, 495] on input "490" at bounding box center [549, 490] width 121 height 23
drag, startPoint x: 554, startPoint y: 495, endPoint x: 449, endPoint y: 495, distance: 105.2
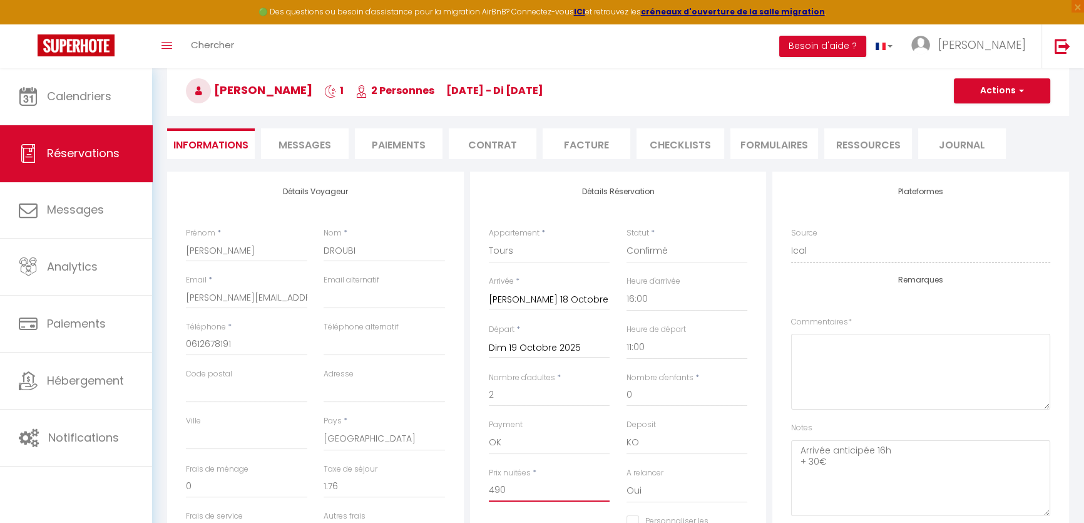
click at [449, 495] on div "Détails Voyageur Prénom * LINA Nom * DROUBI Email * lina.droubipro@gmail.com Em…" at bounding box center [618, 399] width 908 height 454
type input "4"
checkbox input "false"
type input "44"
checkbox input "false"
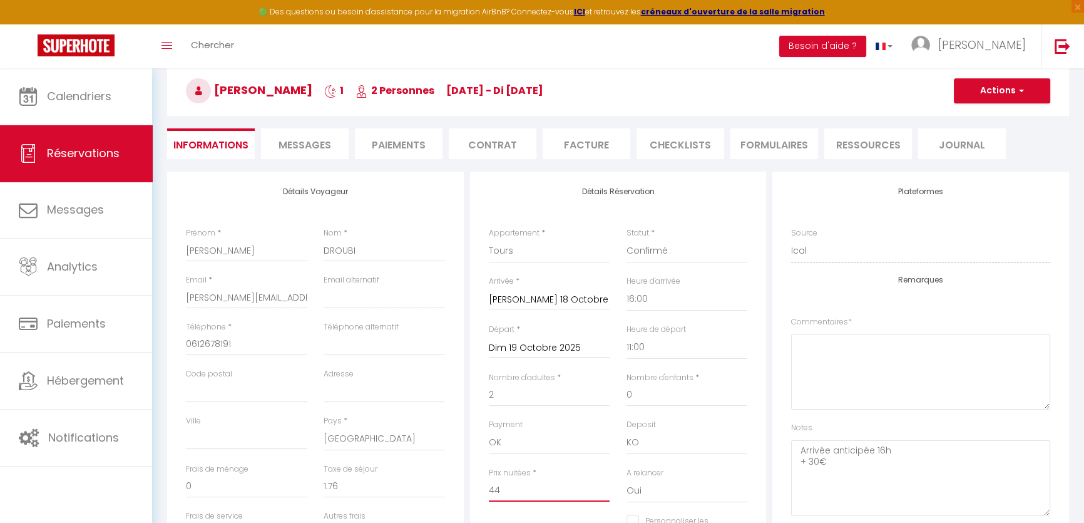
type input "442"
checkbox input "false"
type input "442"
type input "0"
checkbox input "false"
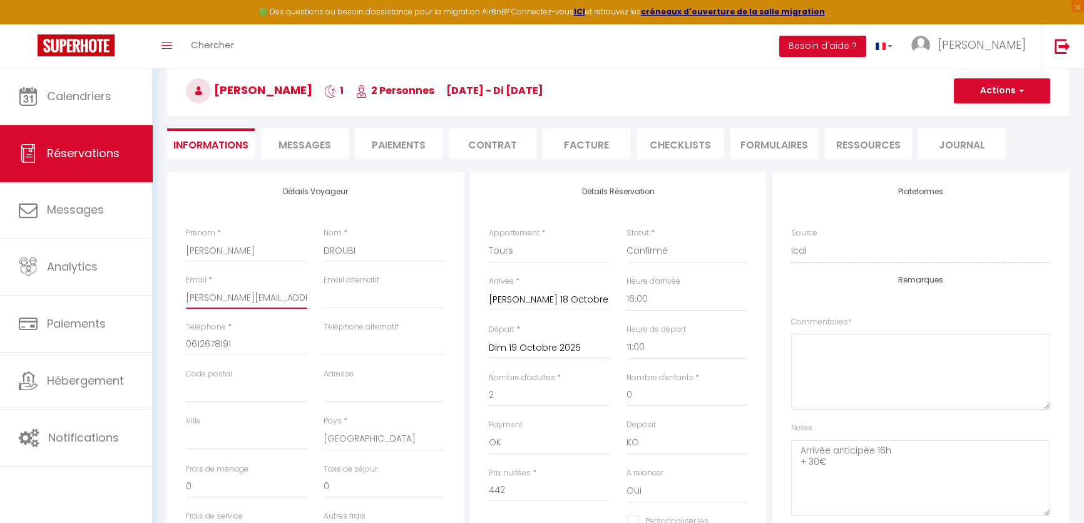
drag, startPoint x: 187, startPoint y: 293, endPoint x: 341, endPoint y: 292, distance: 154.0
click at [341, 292] on div "Email * lina.droubipro@gmail.com Email alternatif" at bounding box center [315, 297] width 275 height 47
click at [1010, 87] on button "Actions" at bounding box center [1002, 90] width 96 height 25
click at [982, 111] on link "Enregistrer" at bounding box center [989, 118] width 99 height 16
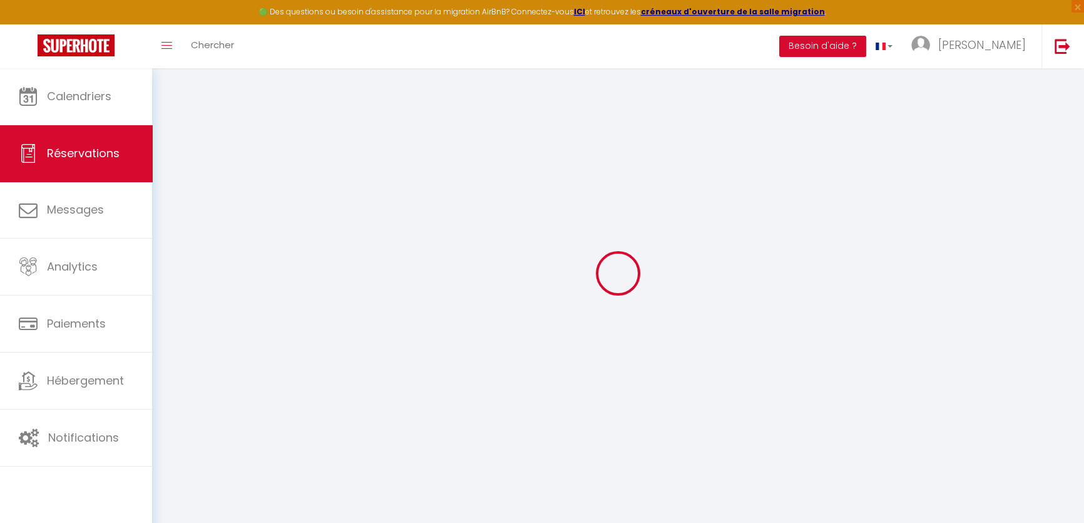
scroll to position [68, 0]
select select "not_cancelled"
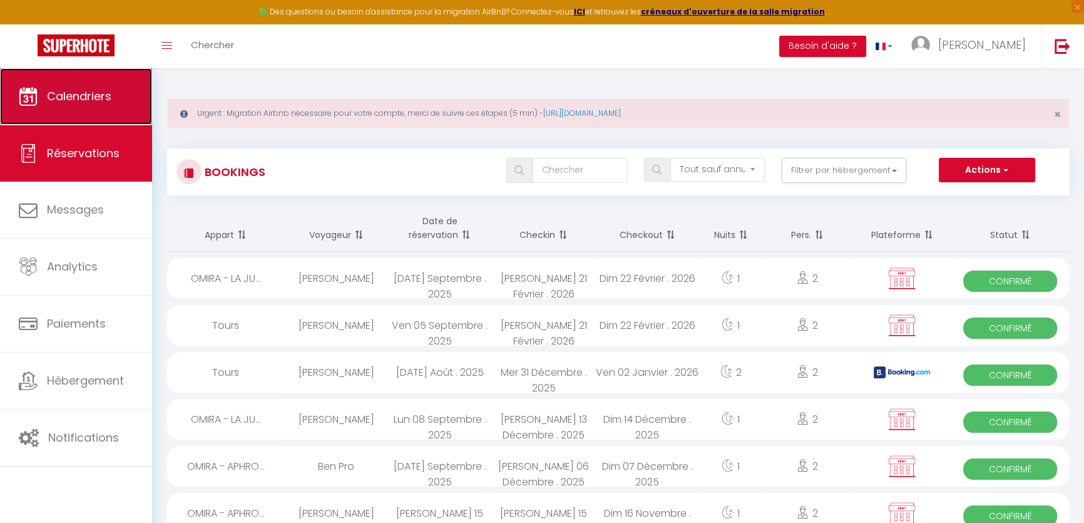
click at [90, 111] on link "Calendriers" at bounding box center [76, 96] width 152 height 56
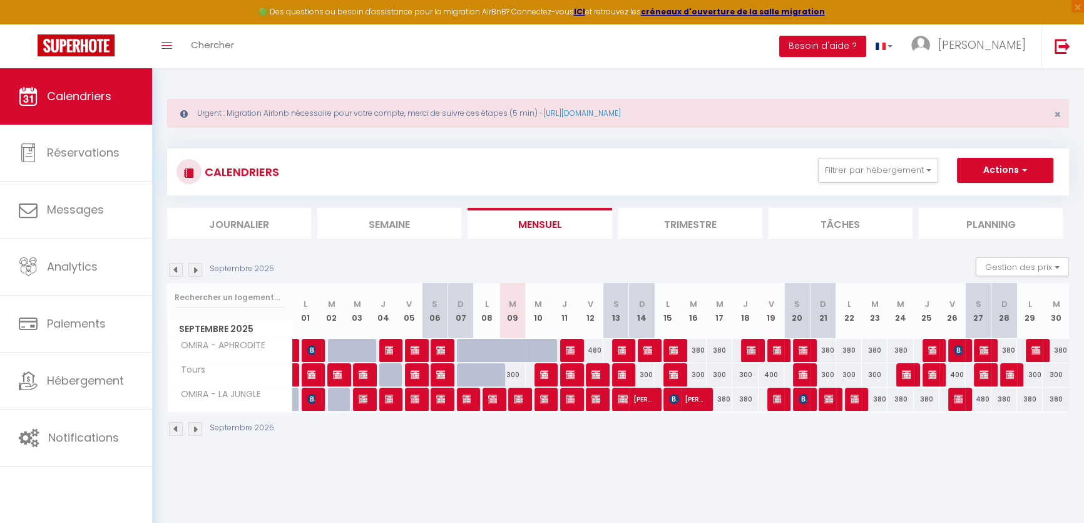
click at [199, 270] on img at bounding box center [195, 270] width 14 height 14
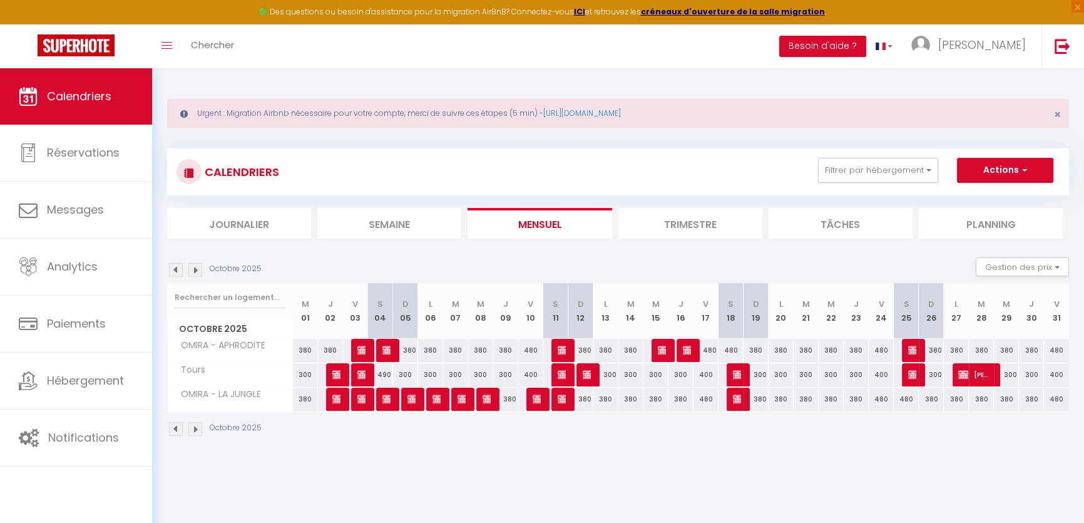
click at [199, 270] on img at bounding box center [195, 270] width 14 height 14
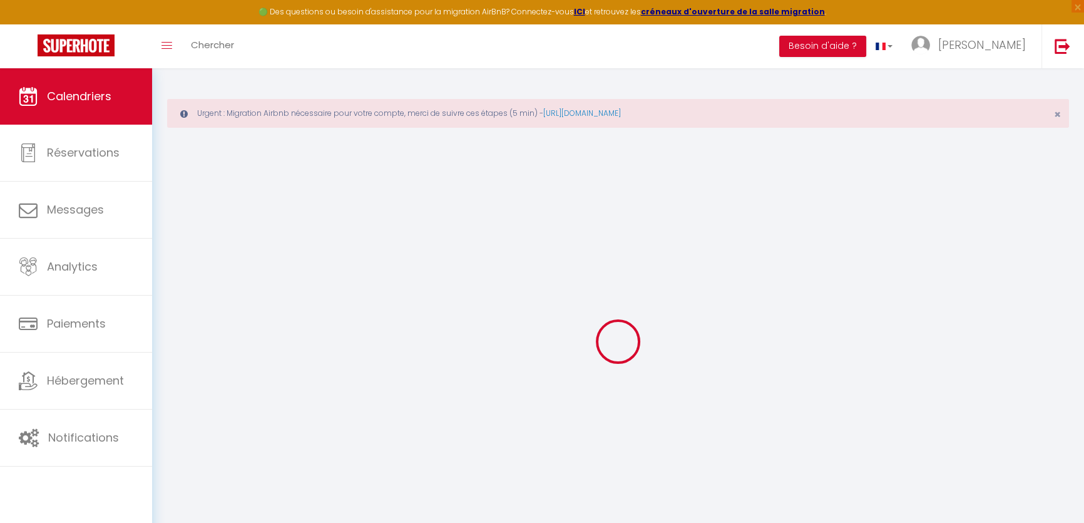
select select
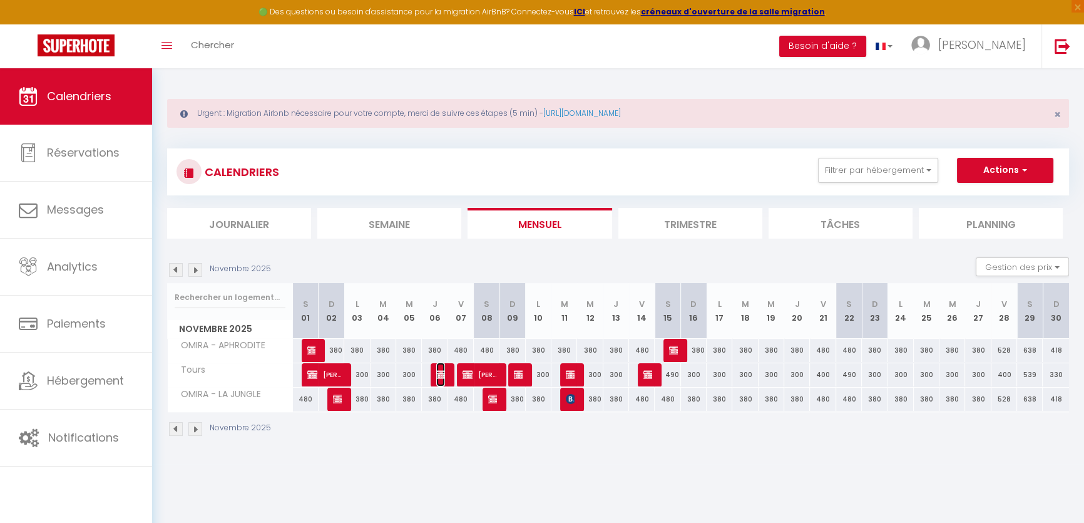
click at [443, 378] on img at bounding box center [441, 374] width 10 height 10
select select "OK"
select select "KO"
select select "0"
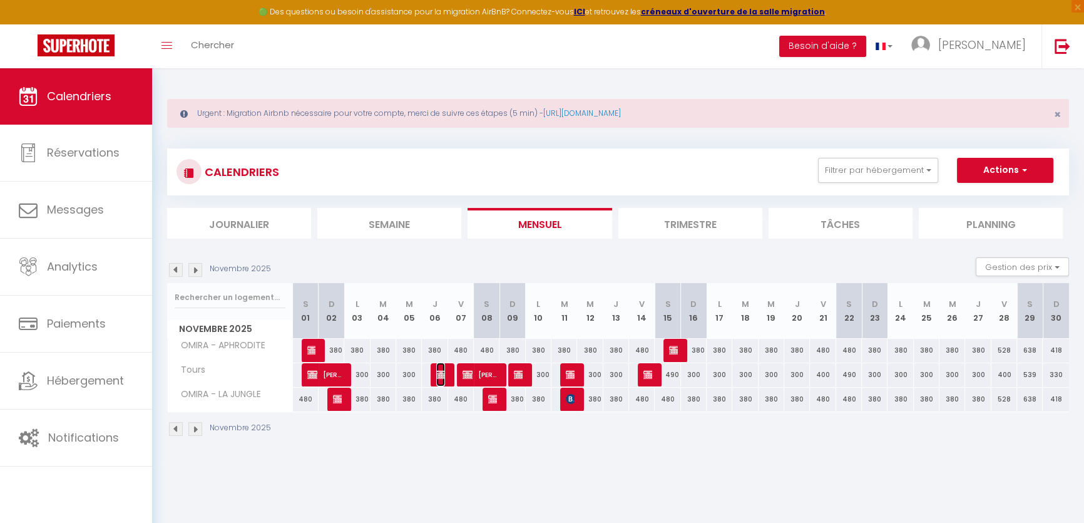
select select "1"
select select
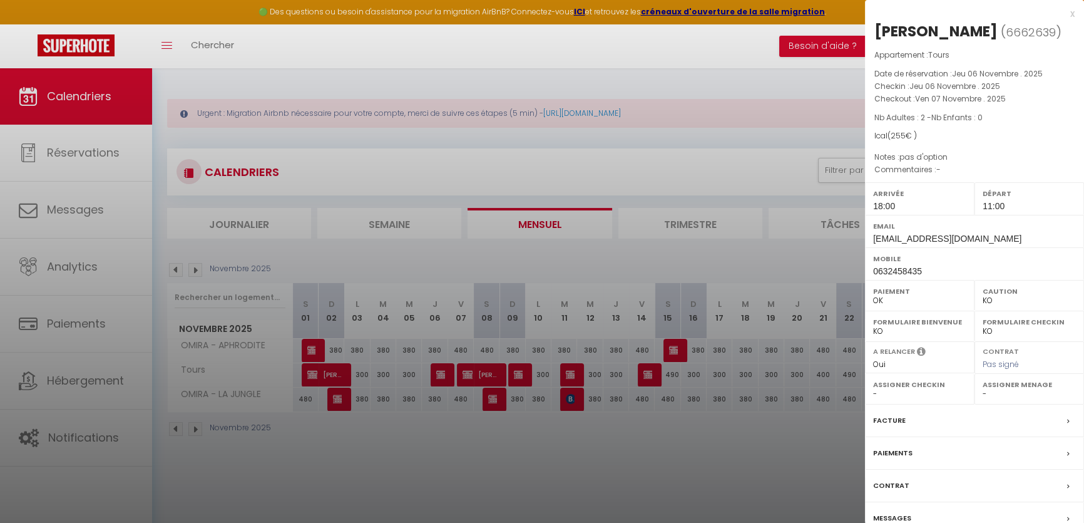
click at [389, 470] on div at bounding box center [542, 261] width 1084 height 523
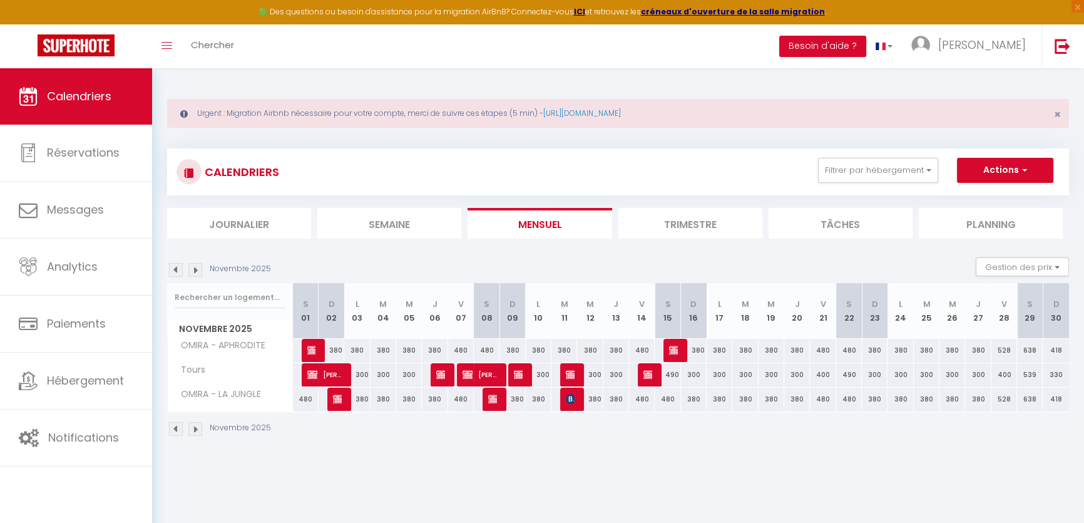
click at [171, 274] on img at bounding box center [176, 270] width 14 height 14
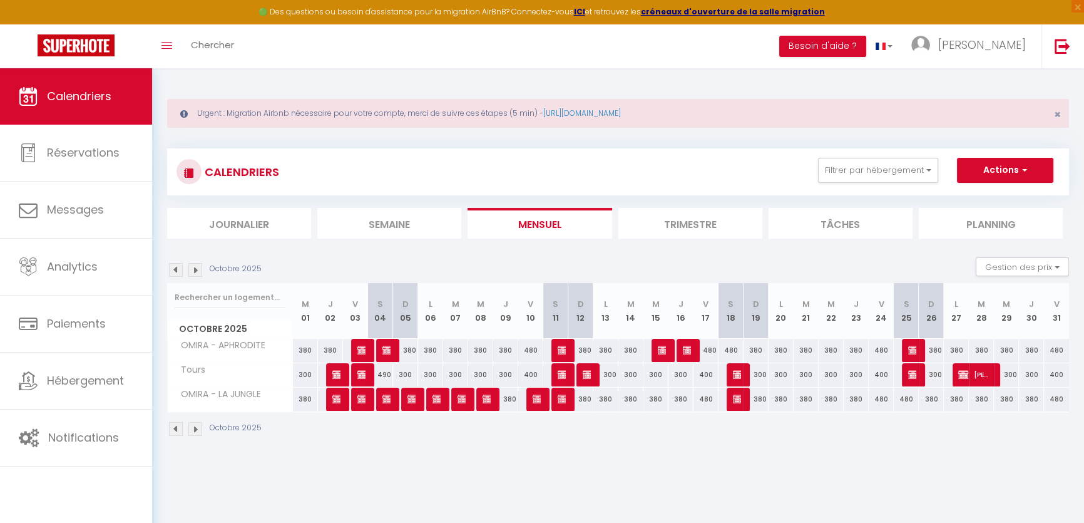
click at [171, 274] on img at bounding box center [176, 270] width 14 height 14
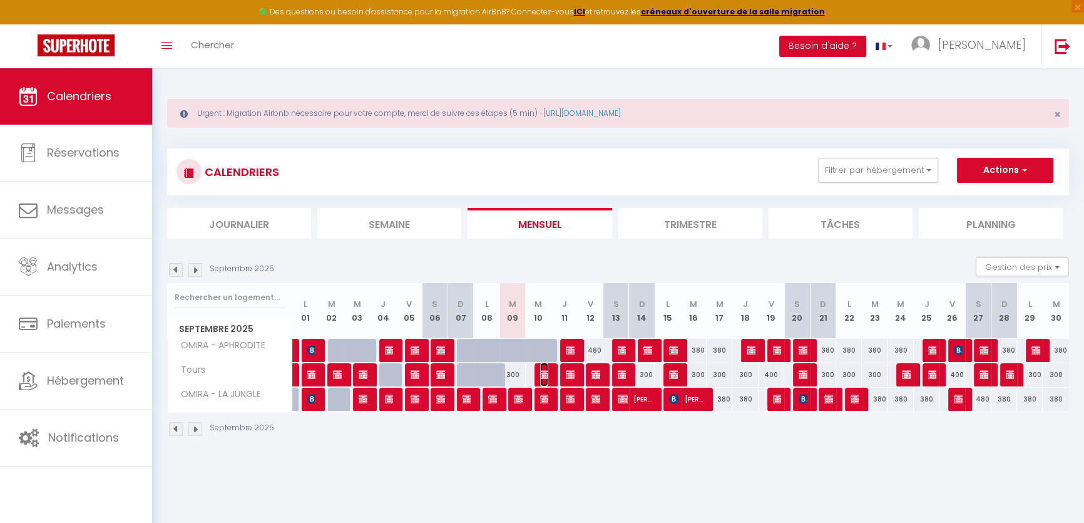
click at [540, 374] on img at bounding box center [545, 374] width 10 height 10
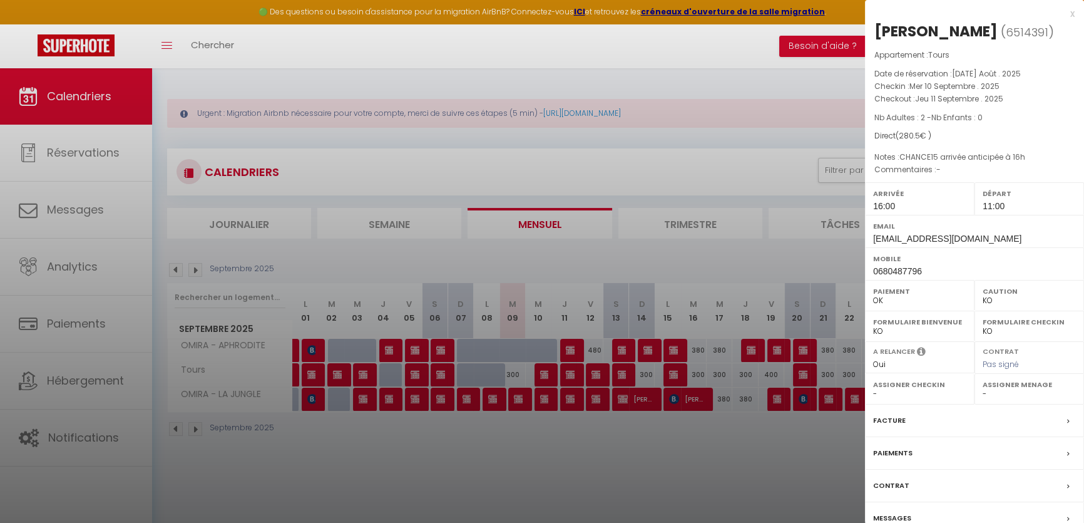
click at [559, 466] on div at bounding box center [542, 261] width 1084 height 523
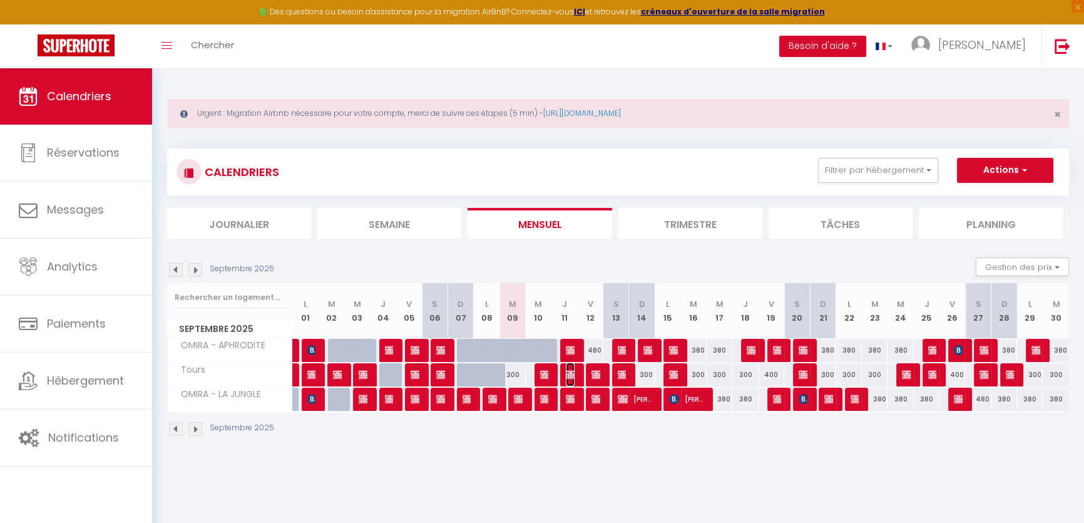
click at [572, 374] on img at bounding box center [571, 374] width 10 height 10
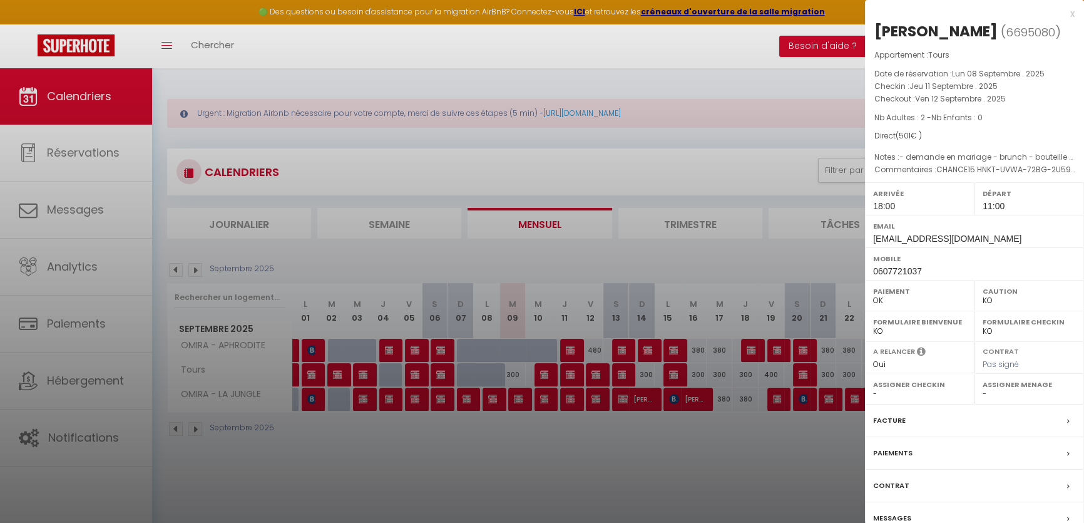
drag, startPoint x: 535, startPoint y: 450, endPoint x: 574, endPoint y: 429, distance: 44.0
click at [535, 450] on div at bounding box center [542, 261] width 1084 height 523
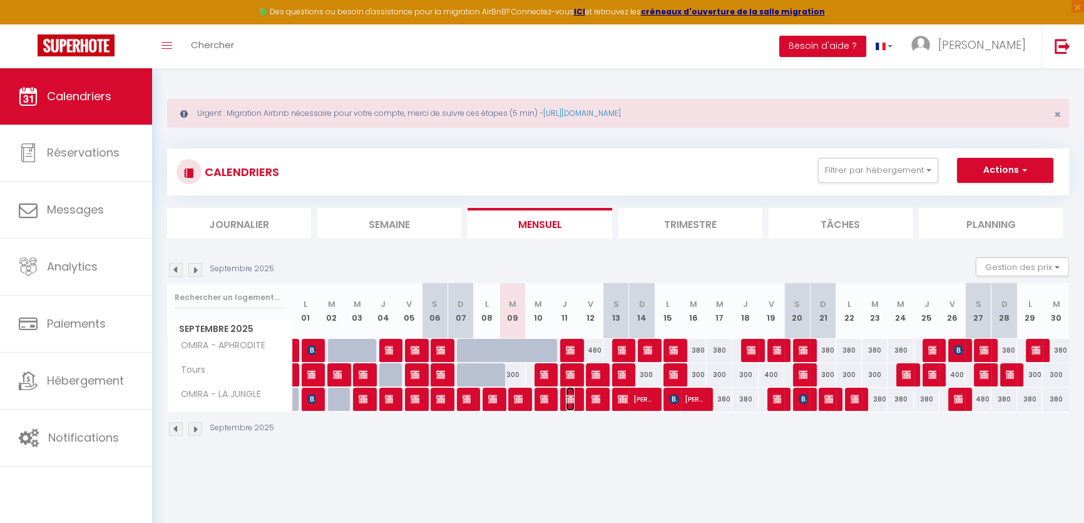
click at [574, 400] on img at bounding box center [571, 399] width 10 height 10
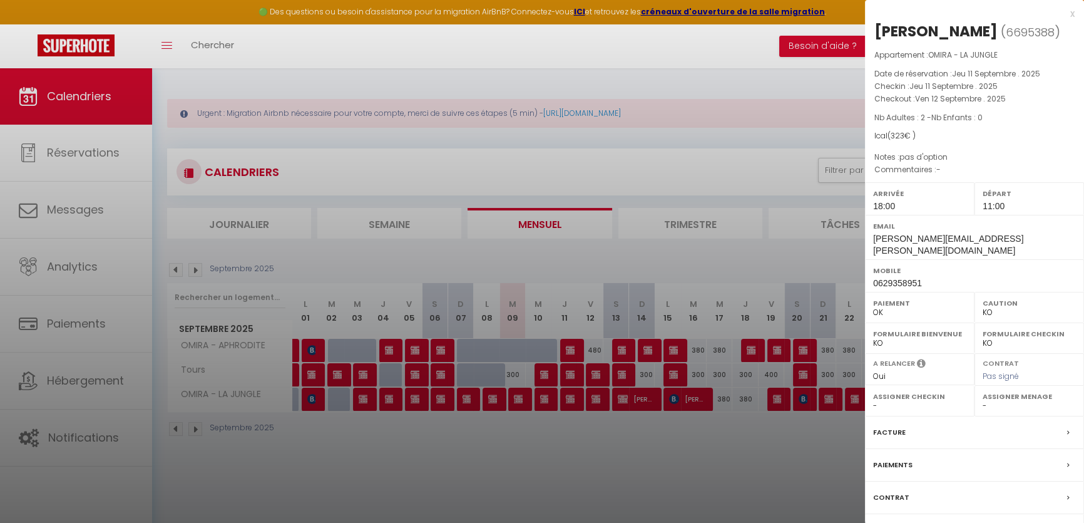
click at [957, 513] on div "Contrat" at bounding box center [974, 497] width 219 height 33
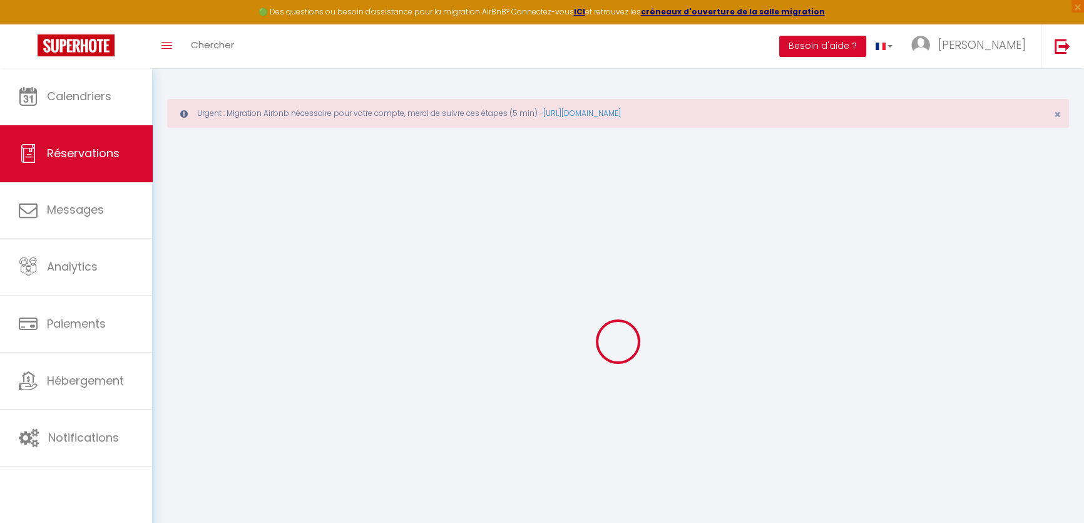
select select
checkbox input "false"
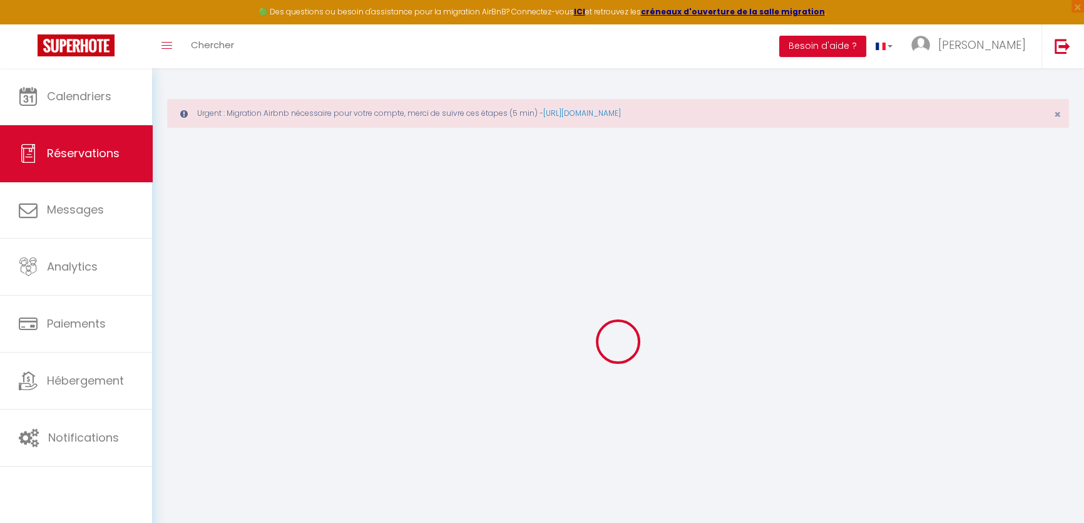
type textarea "pas d'option"
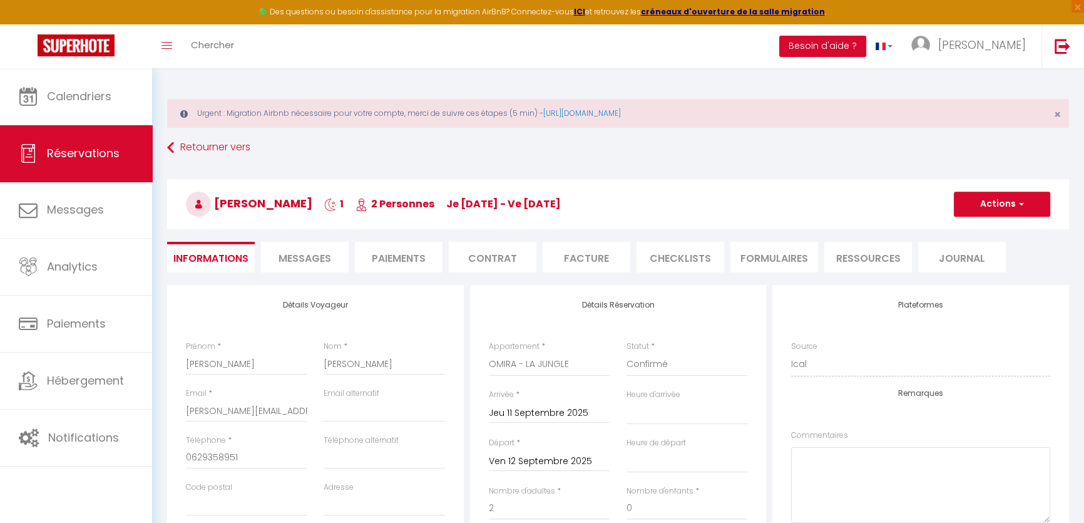
select select
select select "18:00"
select select "11:00"
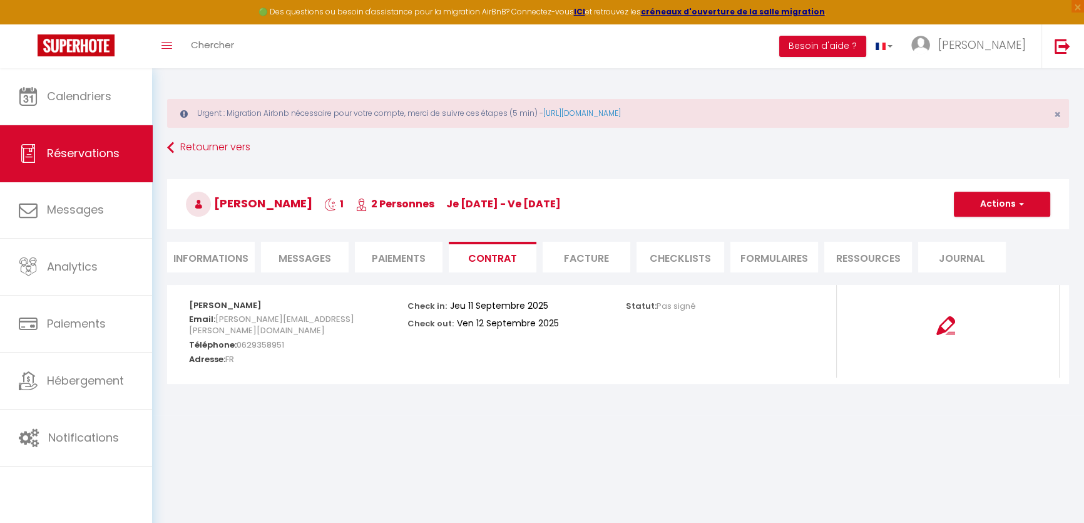
click at [201, 257] on li "Informations" at bounding box center [211, 257] width 88 height 31
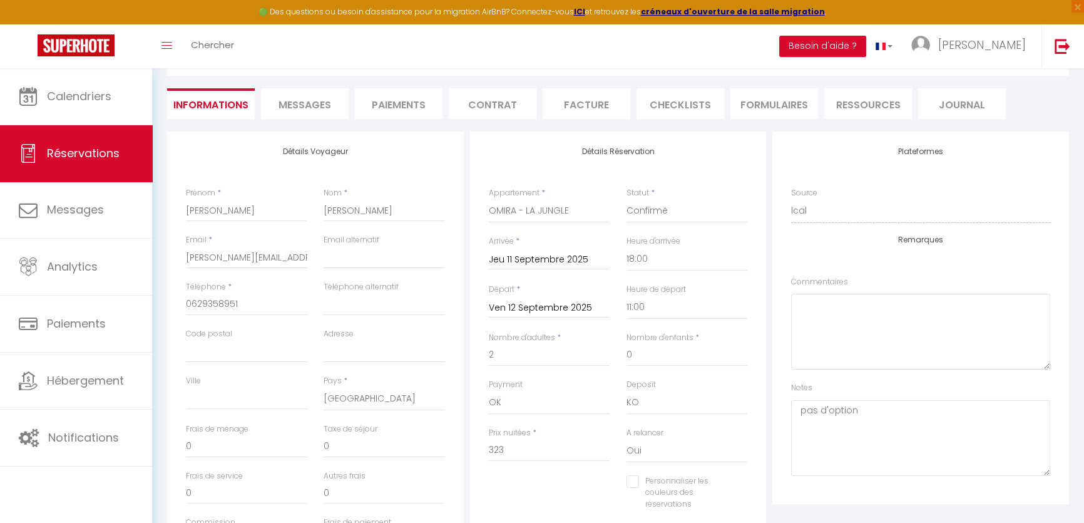
scroll to position [170, 0]
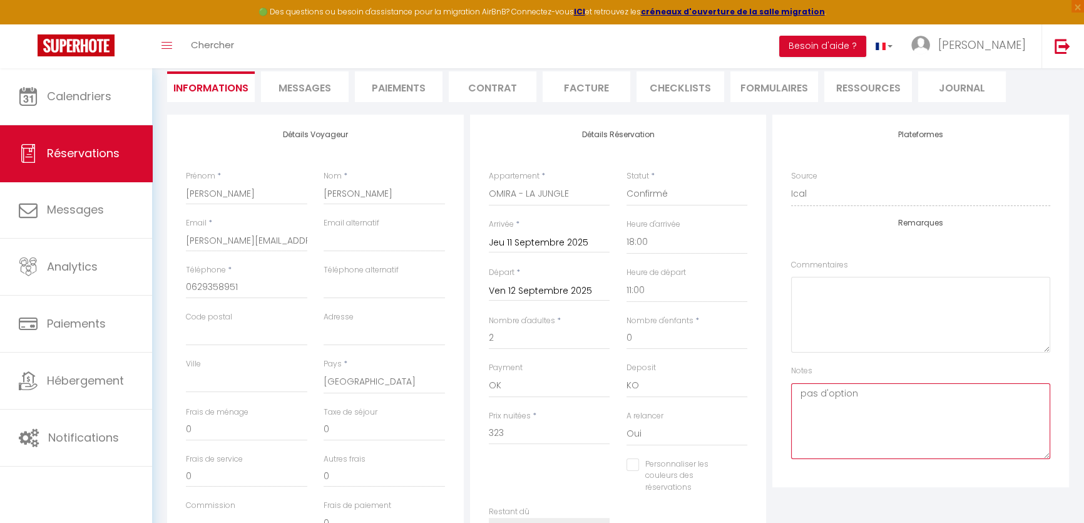
click at [856, 414] on textarea "pas d'option" at bounding box center [920, 421] width 259 height 76
drag, startPoint x: 869, startPoint y: 398, endPoint x: 783, endPoint y: 394, distance: 86.5
click at [783, 394] on div "Plateformes Source Direct Airbnb.com Booking.com Chalet montagne Expedia Gite d…" at bounding box center [921, 301] width 297 height 373
paste textarea "DEPART TARDIF A 13H (à la place de 11h)"
type textarea "DEPART TARDIF A 13H (à la place de 11h)"
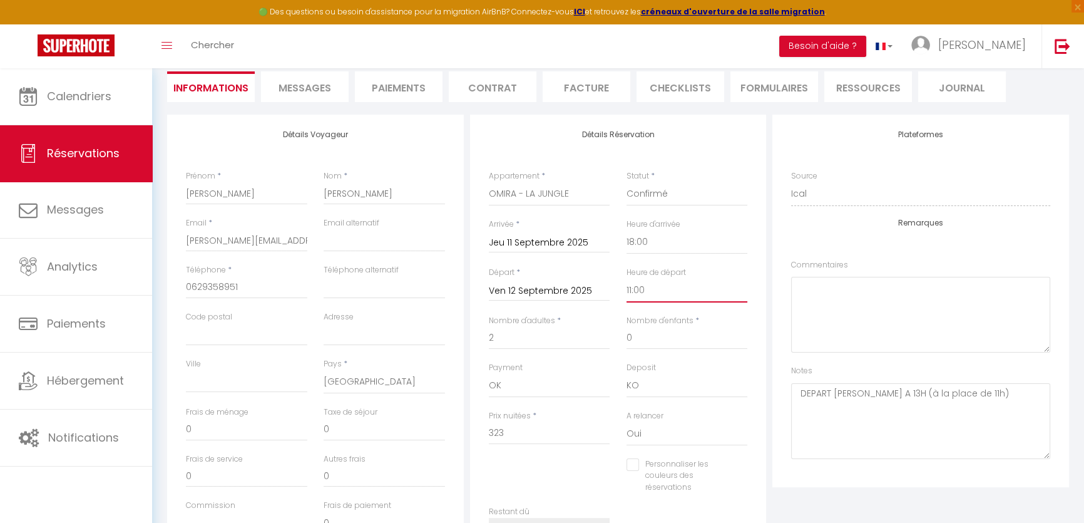
click at [696, 283] on select "00:00 00:30 01:00 01:30 02:00 02:30 03:00 03:30 04:00 04:30 05:00 05:30 06:00 0…" at bounding box center [687, 291] width 121 height 24
select select "13:00"
click at [627, 279] on select "00:00 00:30 01:00 01:30 02:00 02:30 03:00 03:30 04:00 04:30 05:00 05:30 06:00 0…" at bounding box center [687, 291] width 121 height 24
checkbox input "false"
drag, startPoint x: 516, startPoint y: 442, endPoint x: 470, endPoint y: 441, distance: 46.3
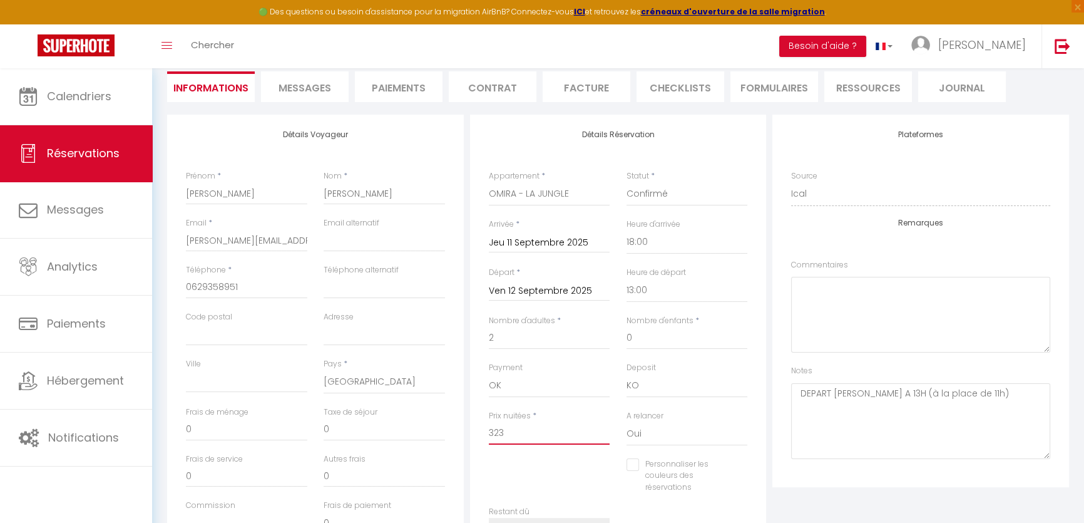
click at [470, 441] on div "Détails Réservation Appartement * OMIRA - APHRODITE OMIRA - LA JUNGLE Tours Sta…" at bounding box center [618, 342] width 297 height 454
type input "3"
checkbox input "false"
type input "34"
checkbox input "false"
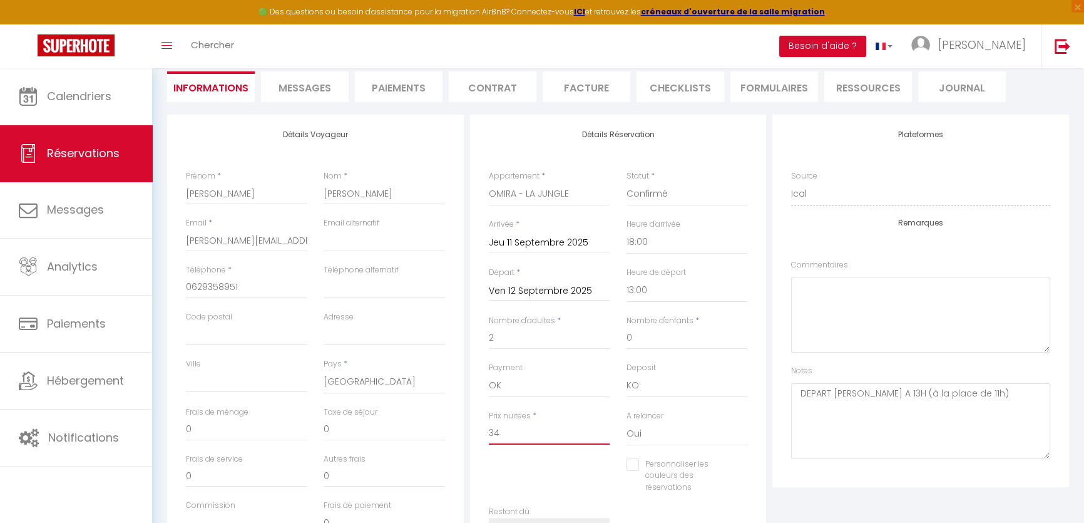
type input "348"
checkbox input "false"
type input "348."
checkbox input "false"
type input "348"
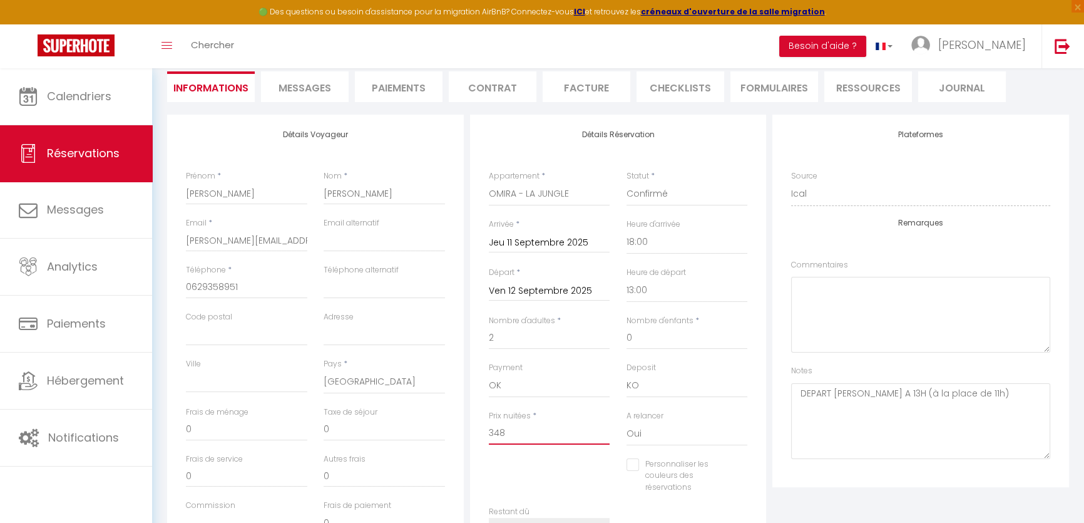
checkbox input "false"
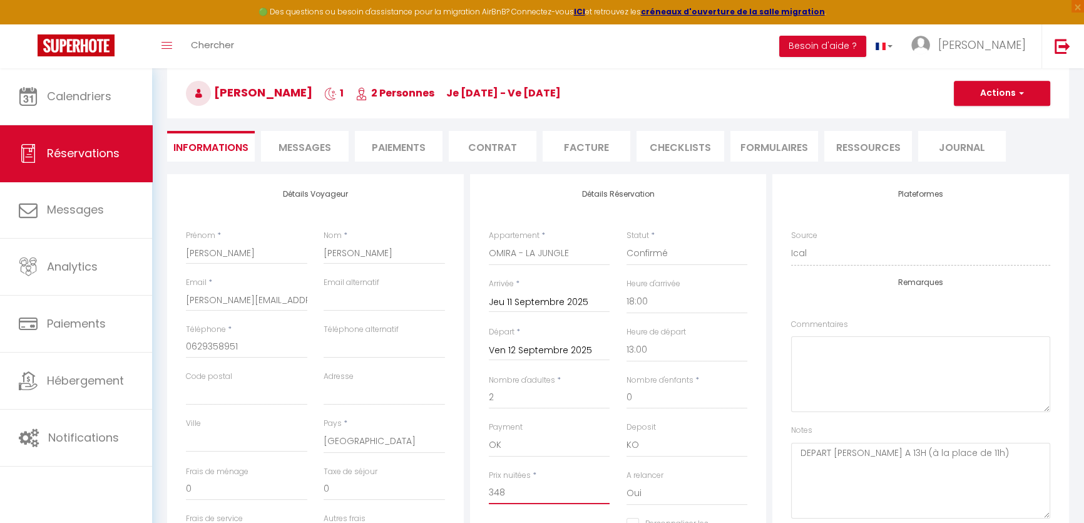
scroll to position [0, 0]
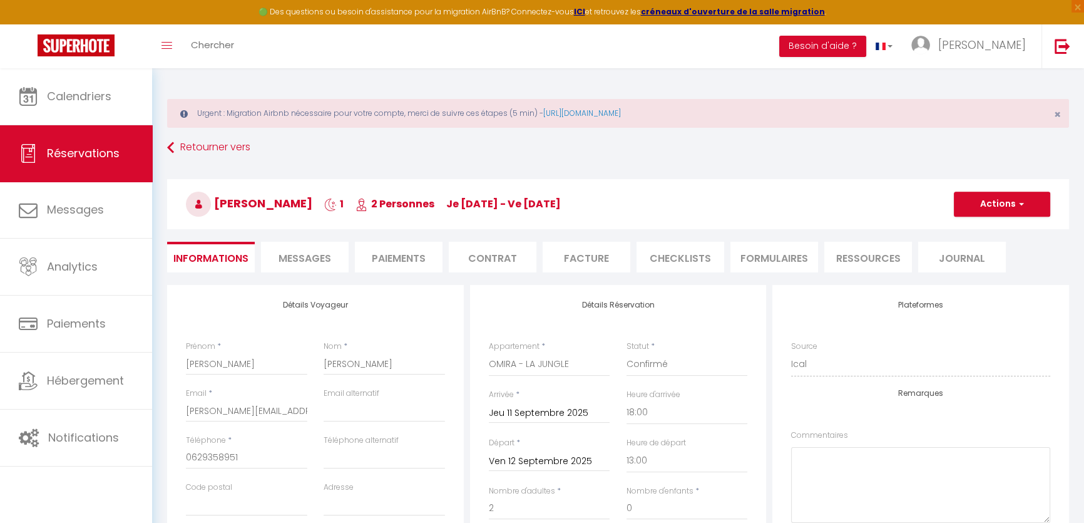
type input "348"
click at [975, 212] on button "Actions" at bounding box center [1002, 204] width 96 height 25
click at [967, 229] on link "Enregistrer" at bounding box center [989, 232] width 99 height 16
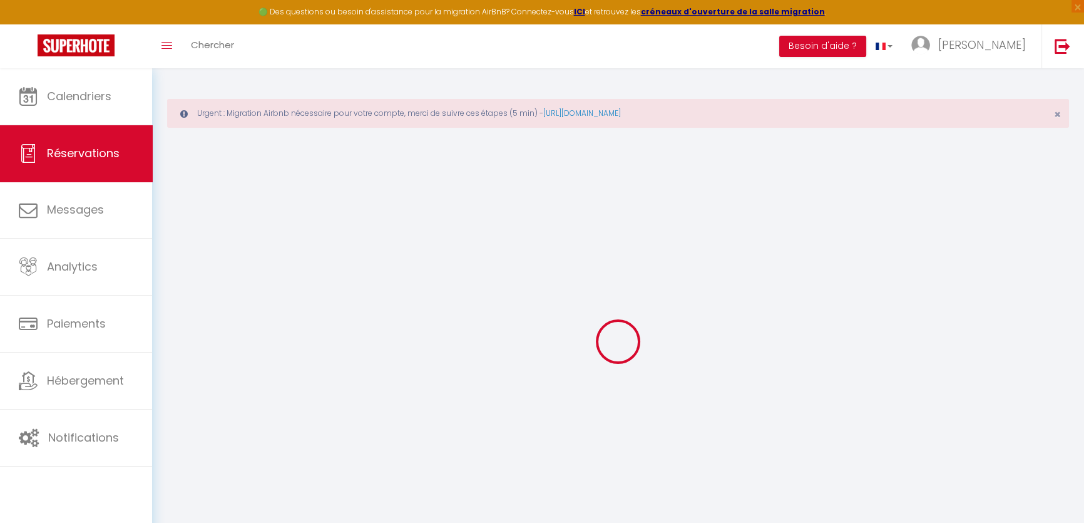
select select "not_cancelled"
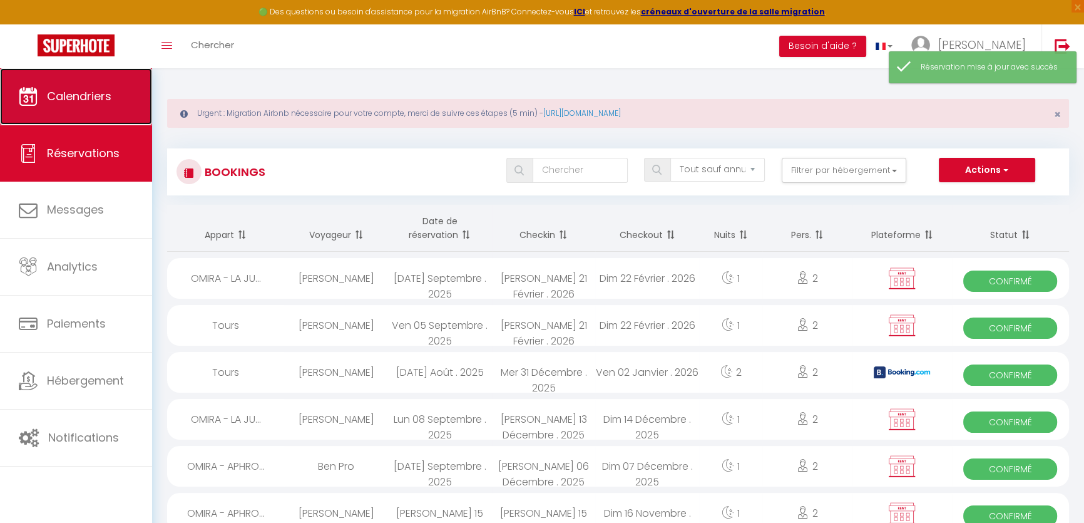
click at [90, 103] on span "Calendriers" at bounding box center [79, 96] width 64 height 16
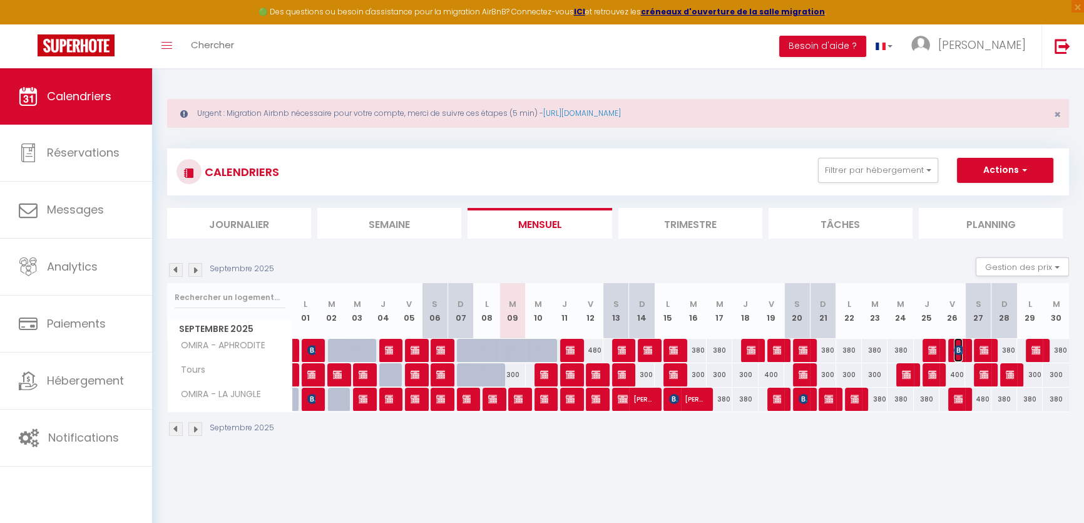
click at [961, 349] on img at bounding box center [959, 350] width 10 height 10
select select "OK"
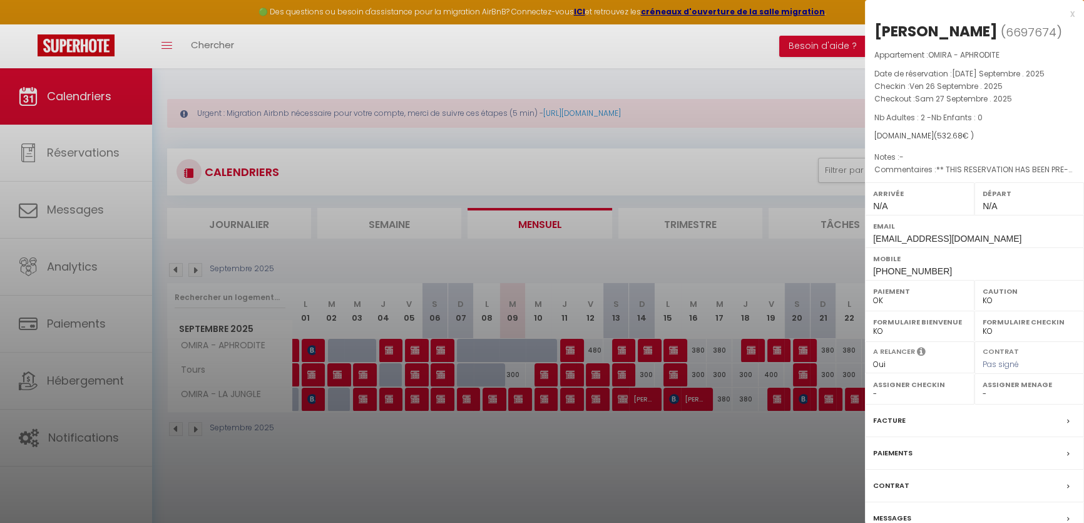
click at [759, 494] on div at bounding box center [542, 261] width 1084 height 523
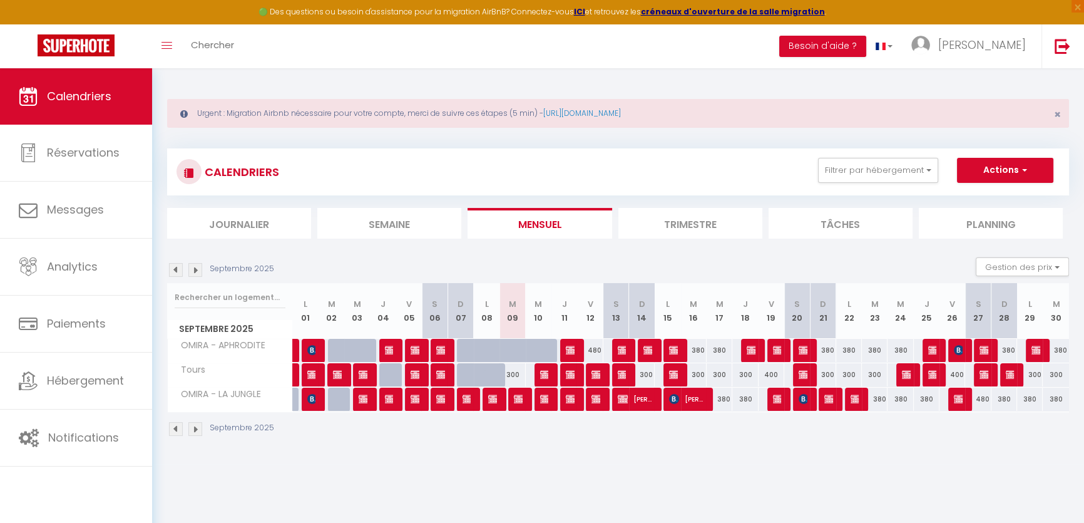
click at [192, 270] on img at bounding box center [195, 270] width 14 height 14
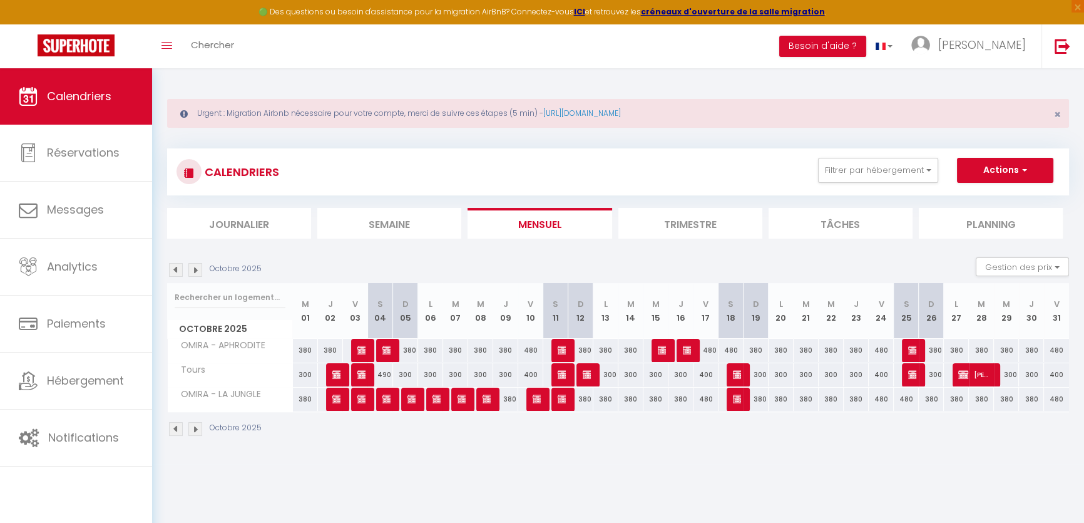
click at [194, 269] on img at bounding box center [195, 270] width 14 height 14
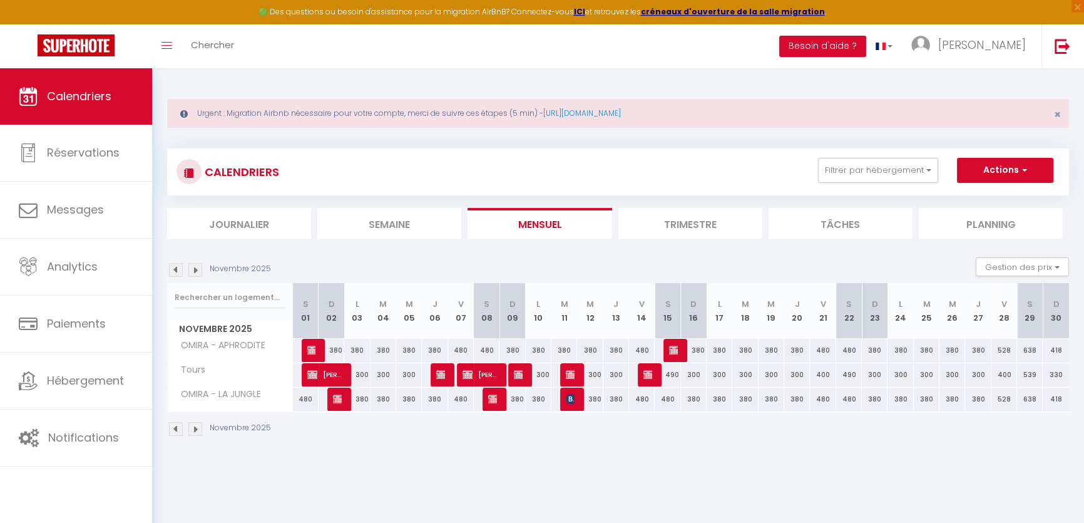
click at [175, 265] on img at bounding box center [176, 270] width 14 height 14
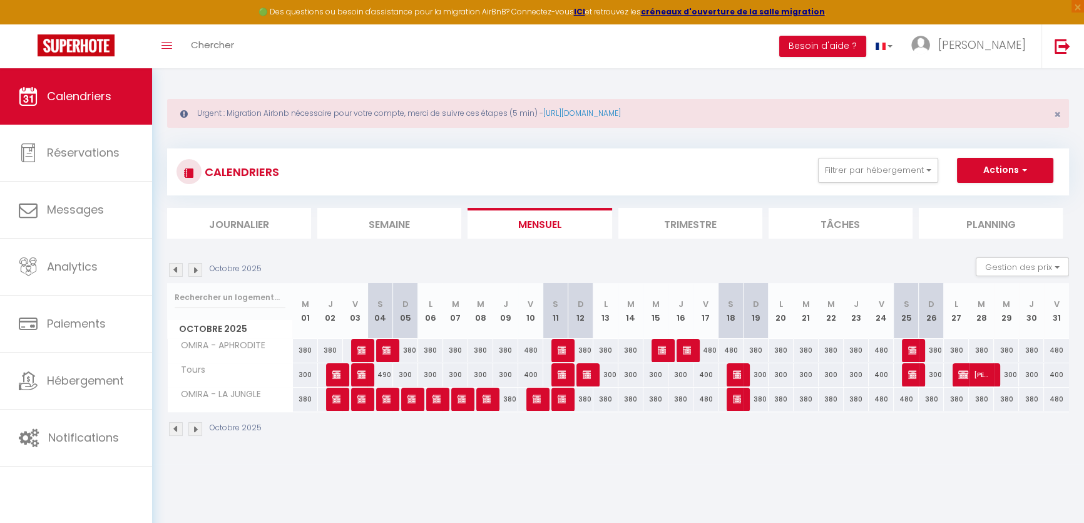
click at [175, 267] on img at bounding box center [176, 270] width 14 height 14
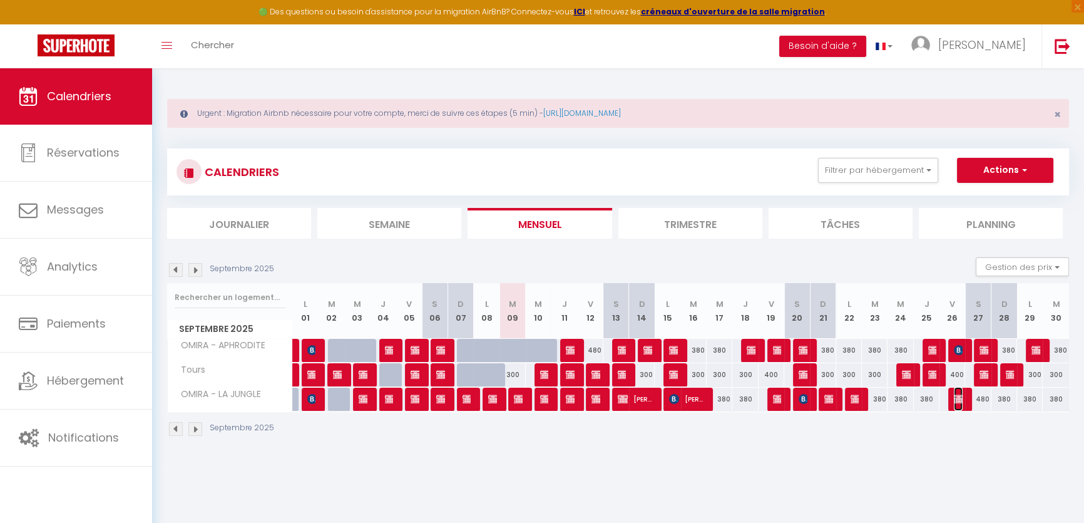
click at [957, 396] on img at bounding box center [959, 399] width 10 height 10
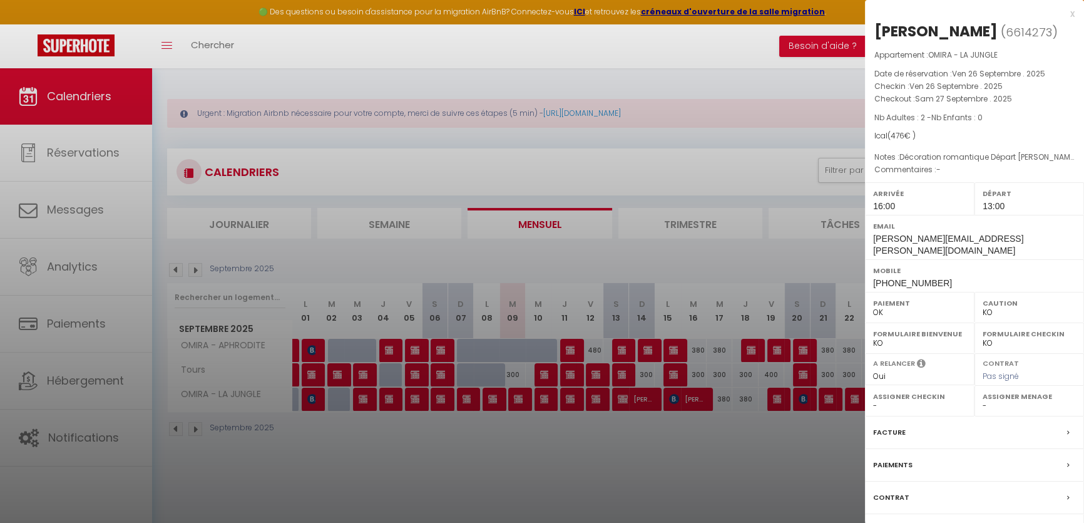
click at [741, 438] on div at bounding box center [542, 261] width 1084 height 523
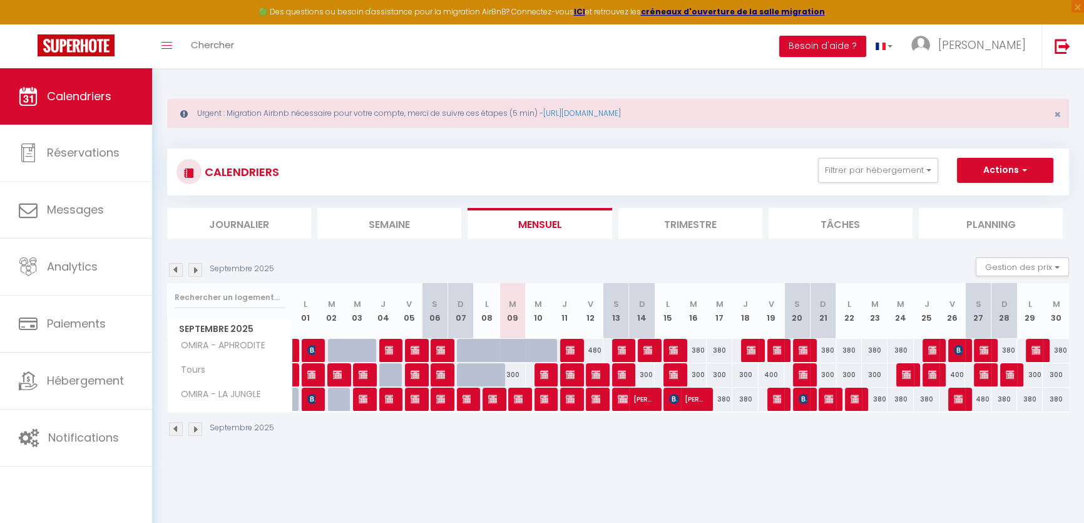
click at [200, 269] on img at bounding box center [195, 270] width 14 height 14
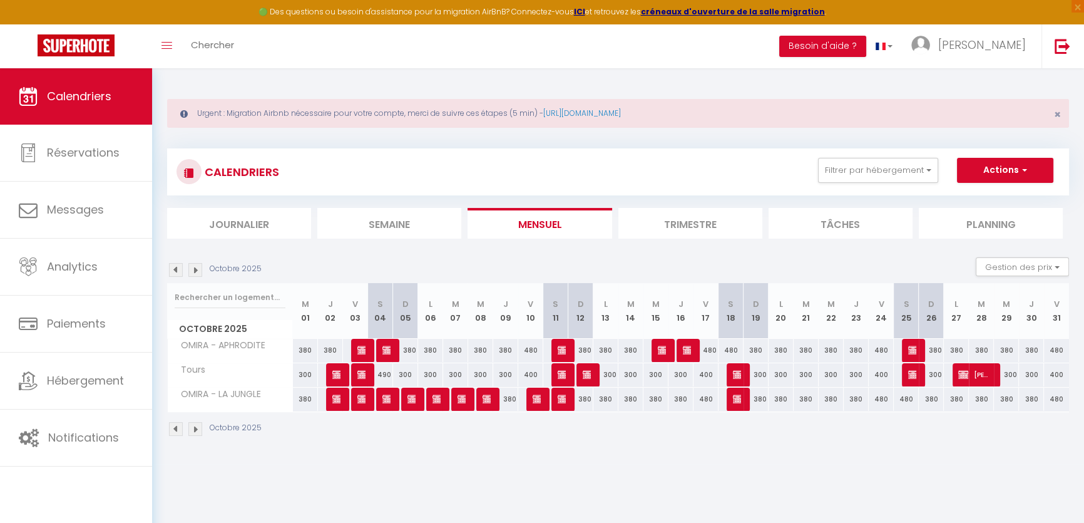
click at [195, 269] on img at bounding box center [195, 270] width 14 height 14
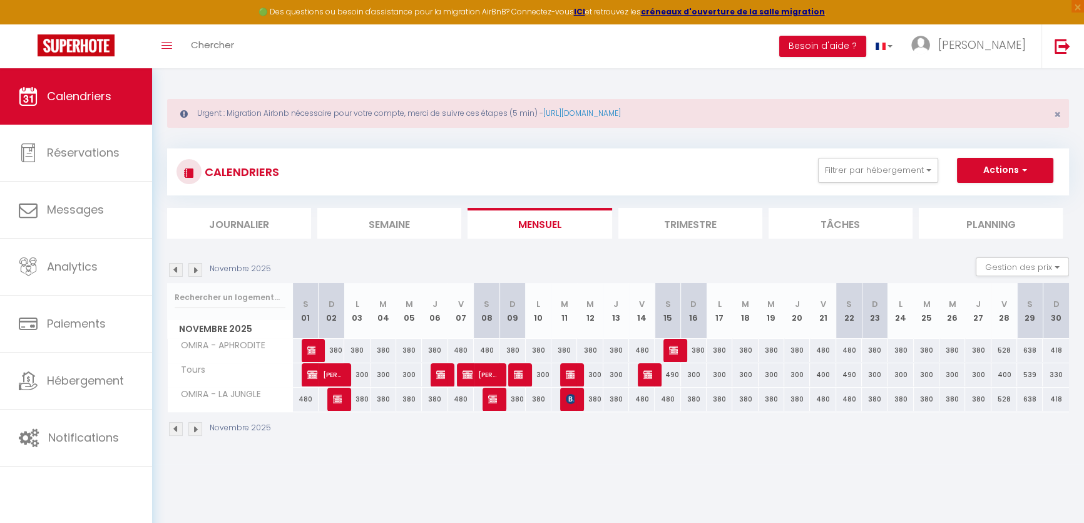
click at [198, 265] on img at bounding box center [195, 270] width 14 height 14
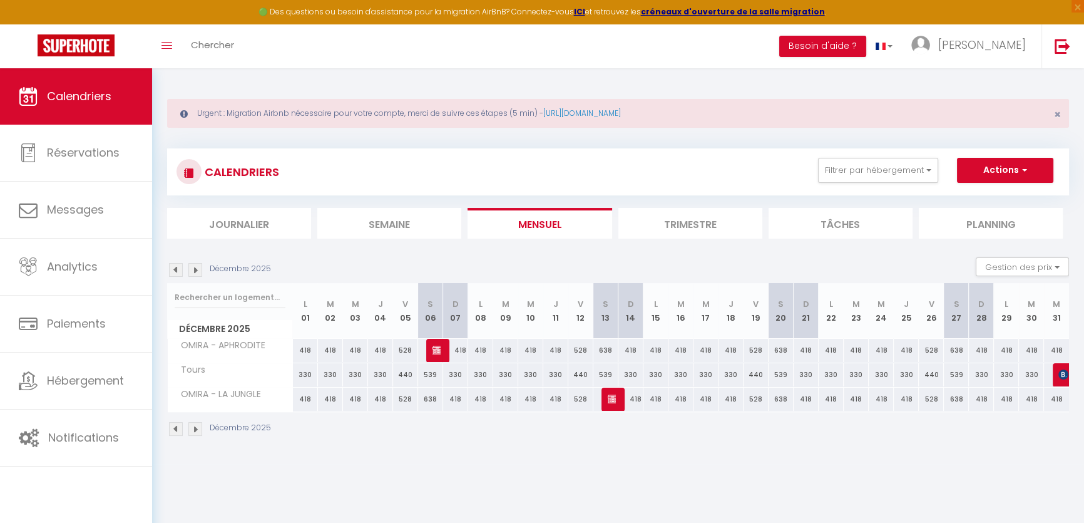
click at [616, 398] on div at bounding box center [614, 400] width 25 height 24
click at [615, 398] on img at bounding box center [613, 399] width 10 height 10
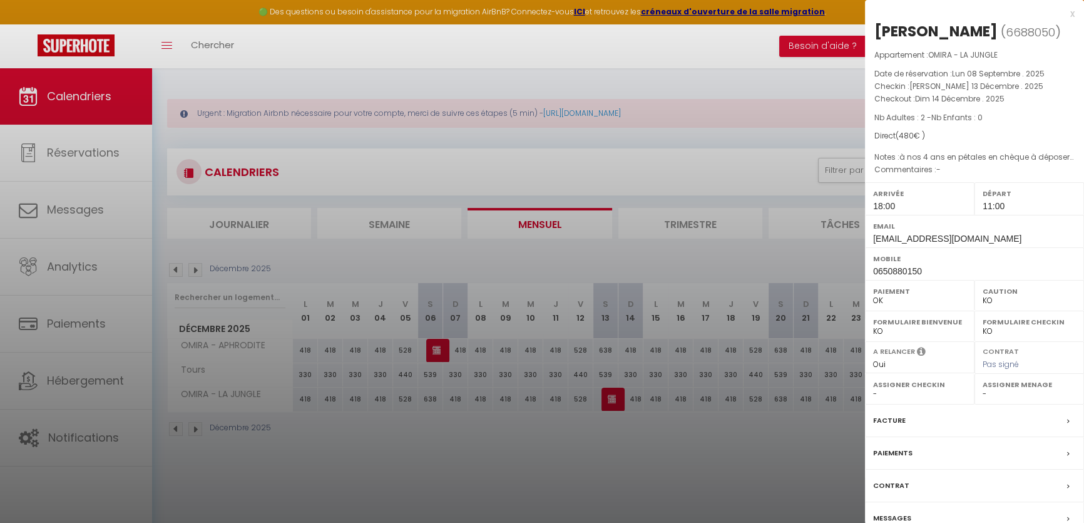
click at [594, 432] on div at bounding box center [542, 261] width 1084 height 523
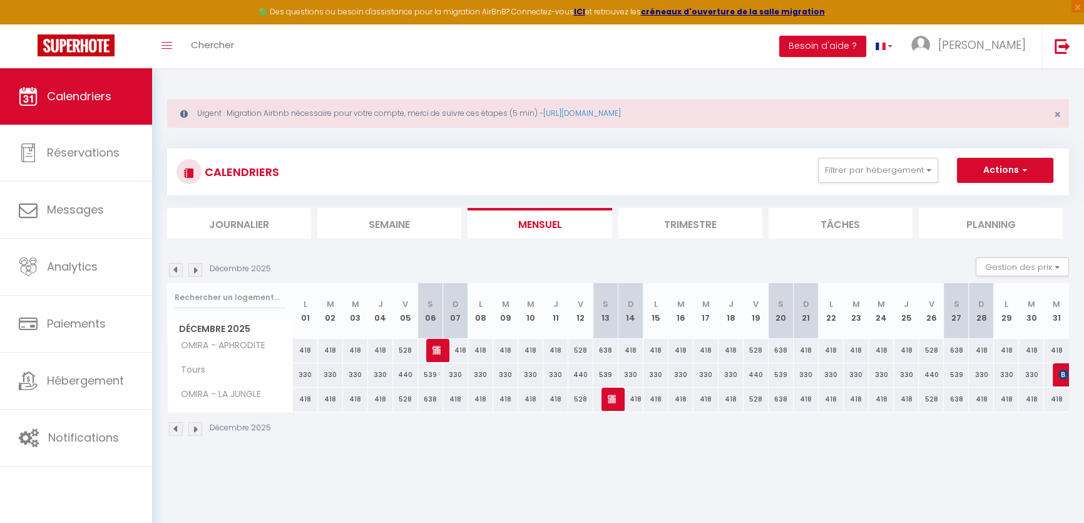
click at [431, 339] on div at bounding box center [438, 351] width 25 height 24
click at [435, 349] on img at bounding box center [438, 350] width 10 height 10
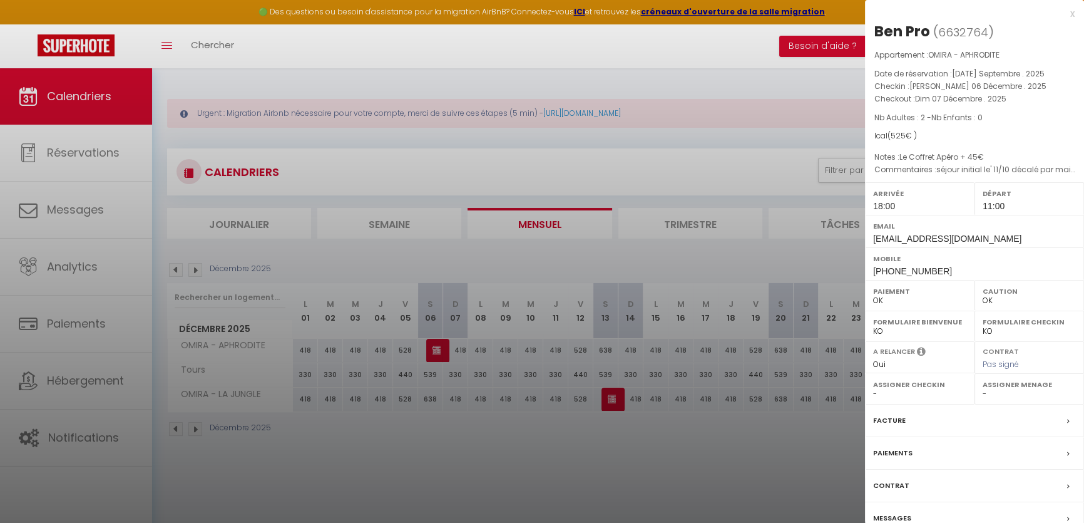
click at [633, 503] on div at bounding box center [542, 261] width 1084 height 523
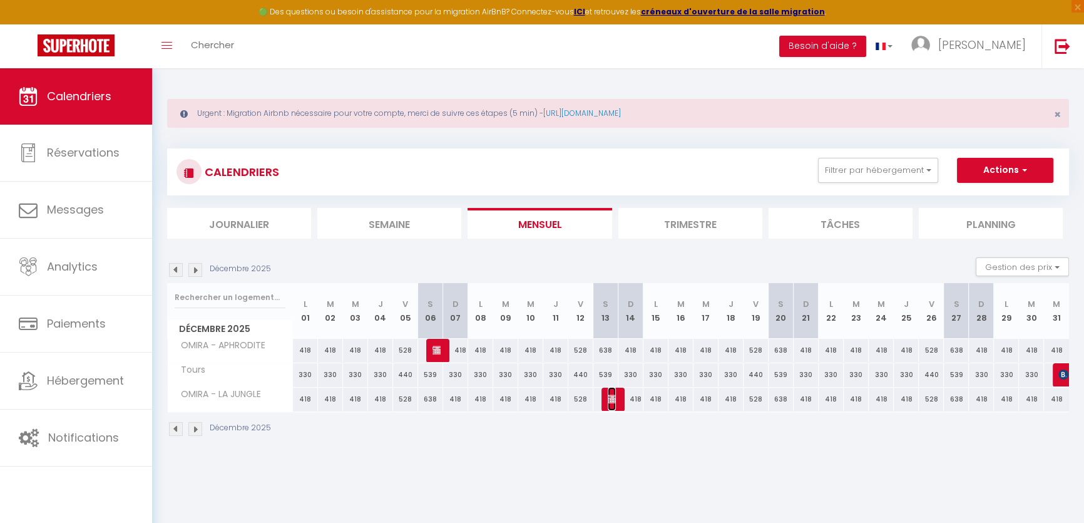
click at [609, 399] on img at bounding box center [613, 399] width 10 height 10
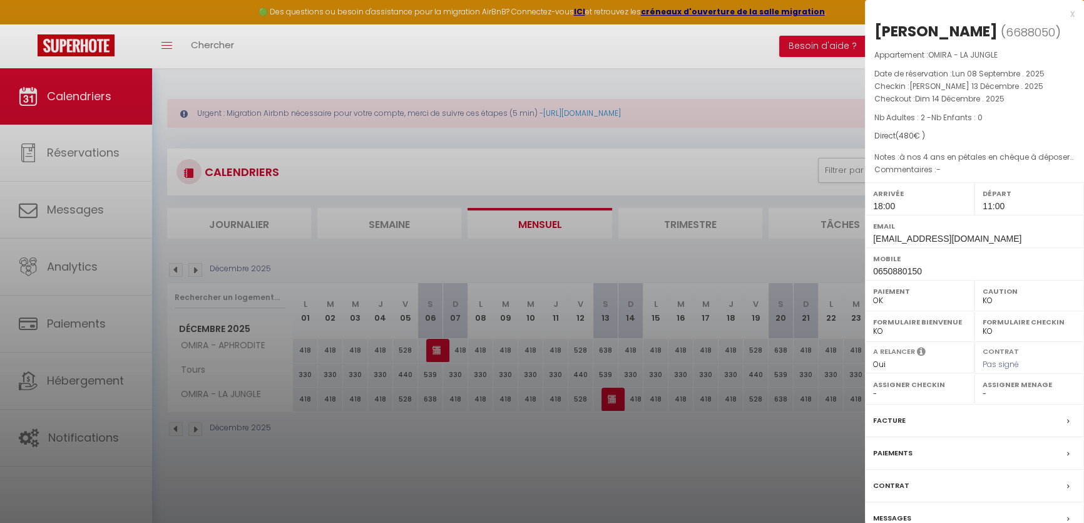
click at [600, 427] on div at bounding box center [542, 261] width 1084 height 523
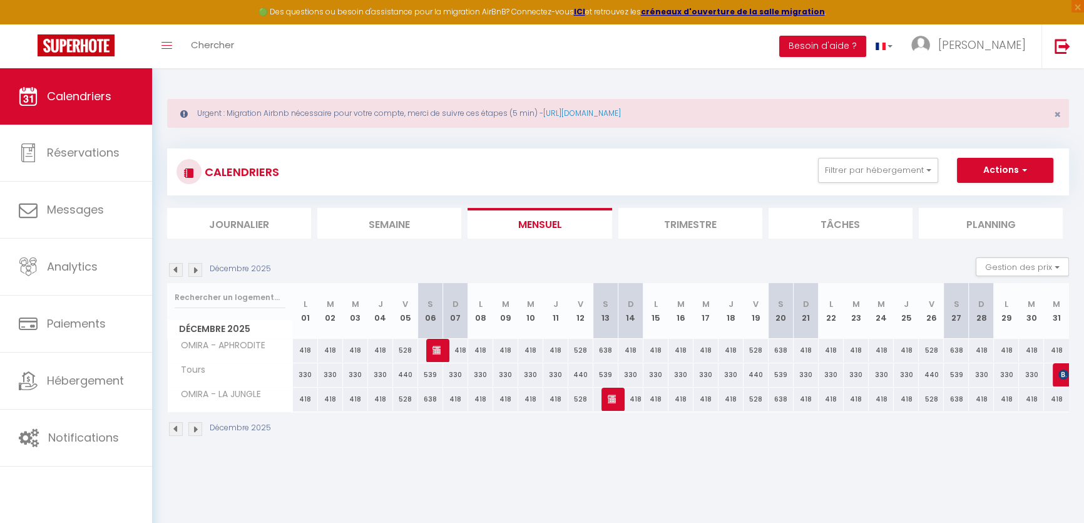
click at [175, 273] on img at bounding box center [176, 270] width 14 height 14
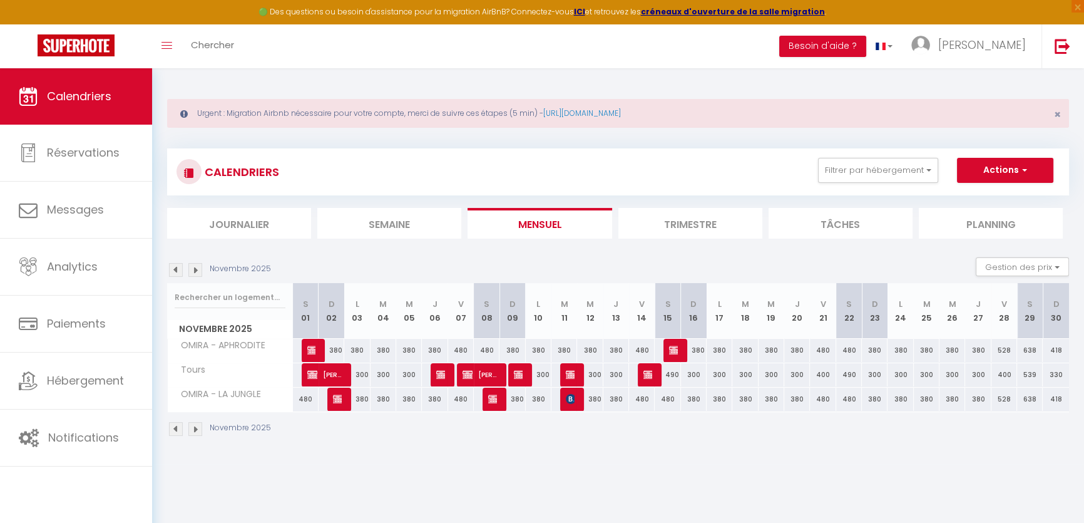
click at [175, 270] on img at bounding box center [176, 270] width 14 height 14
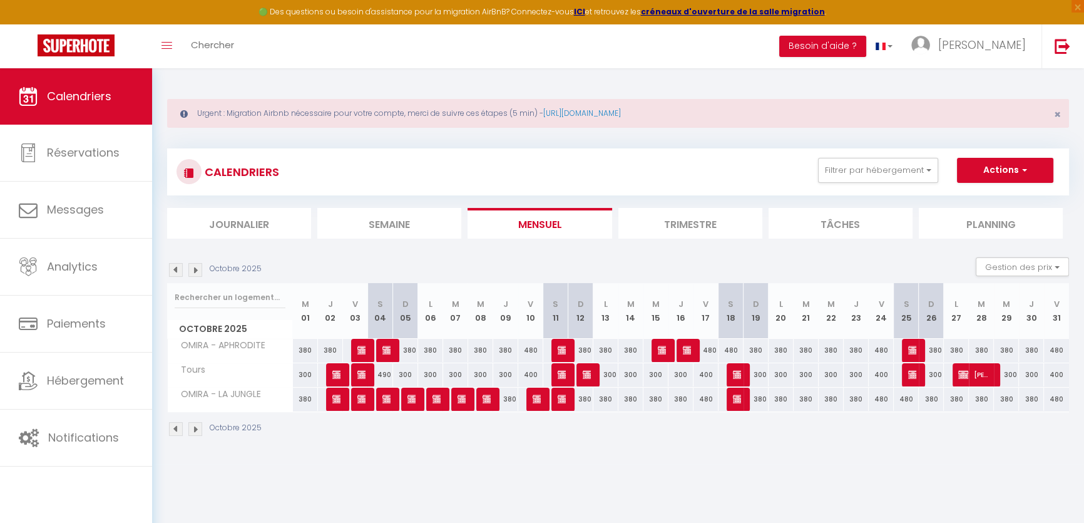
click at [175, 270] on img at bounding box center [176, 270] width 14 height 14
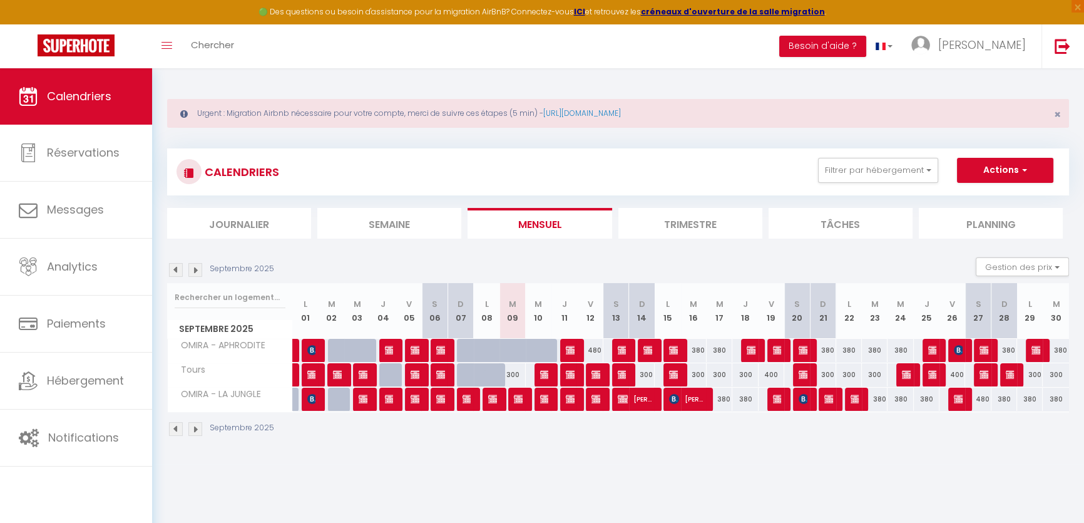
click at [198, 266] on img at bounding box center [195, 270] width 14 height 14
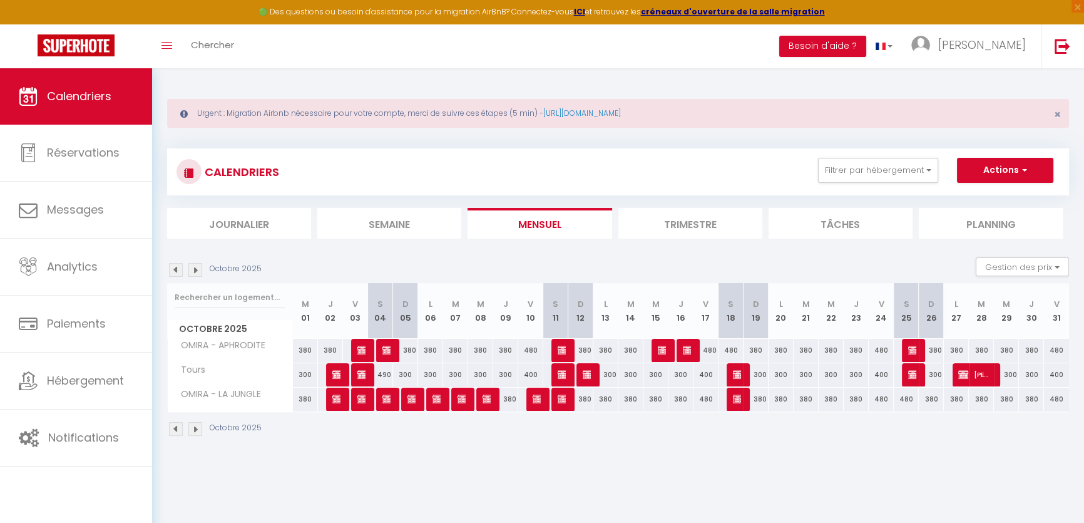
click at [197, 269] on img at bounding box center [195, 270] width 14 height 14
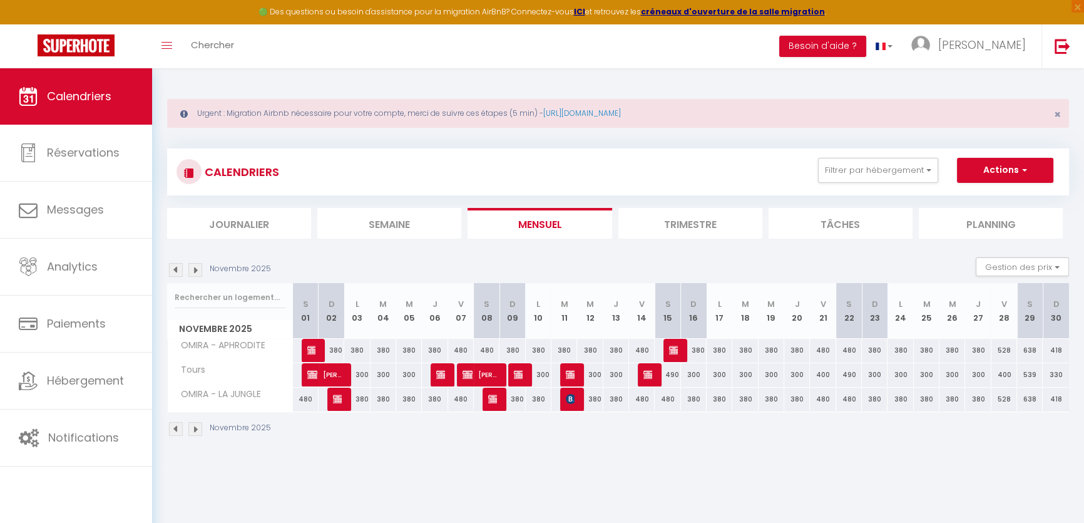
click at [187, 266] on div "Novembre 2025" at bounding box center [221, 270] width 108 height 14
click at [198, 269] on img at bounding box center [195, 270] width 14 height 14
